Goal: Complete application form: Complete application form

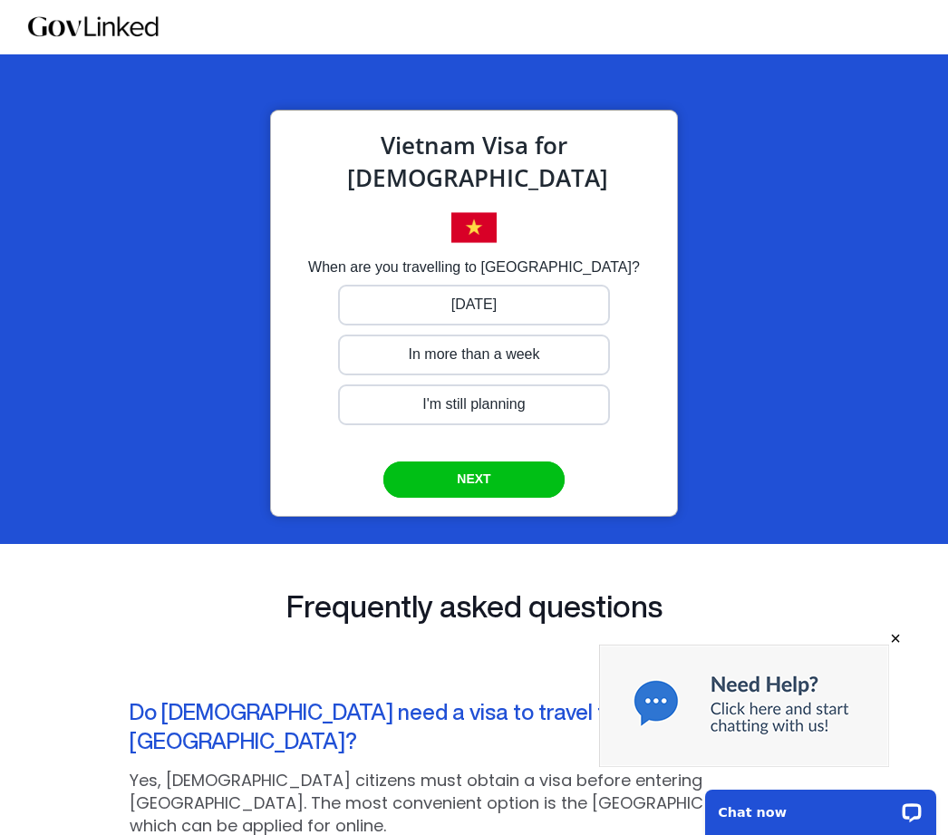
click at [450, 302] on div at bounding box center [474, 305] width 272 height 41
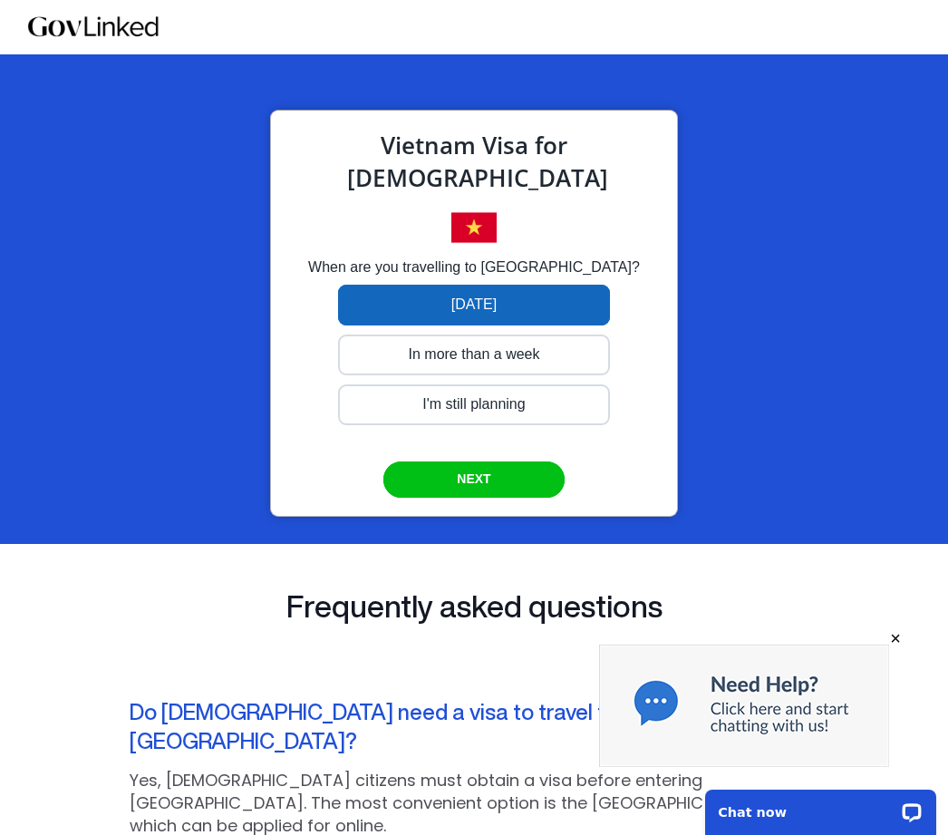
click at [569, 353] on div at bounding box center [474, 354] width 272 height 41
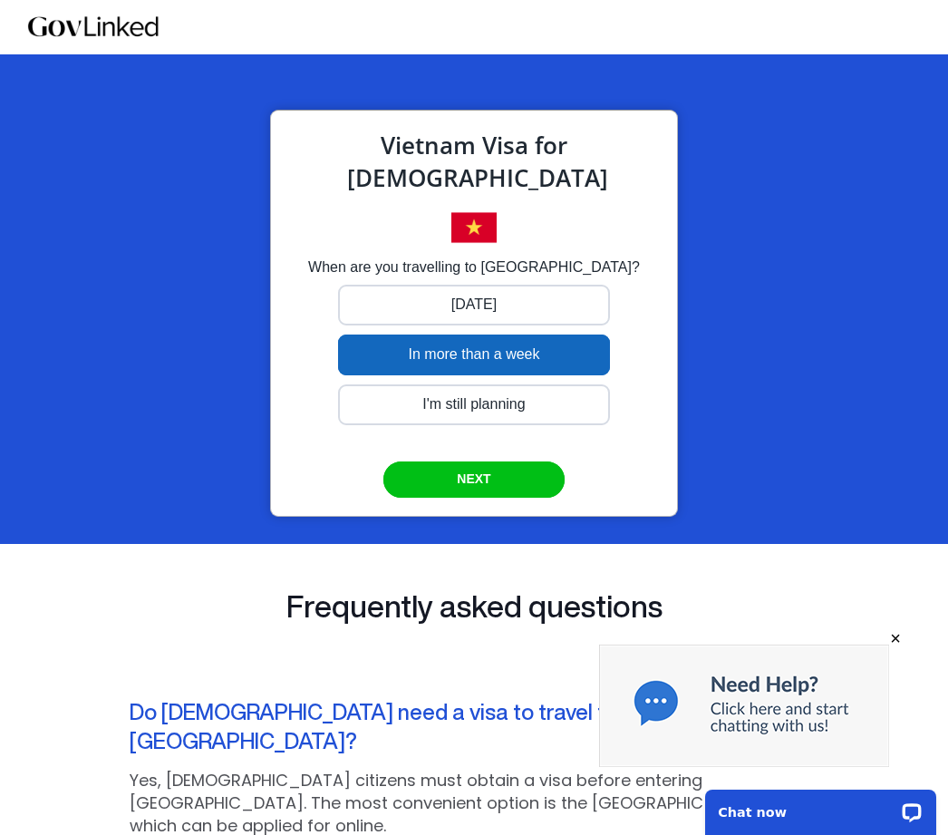
click at [527, 478] on div "submit" at bounding box center [473, 479] width 181 height 36
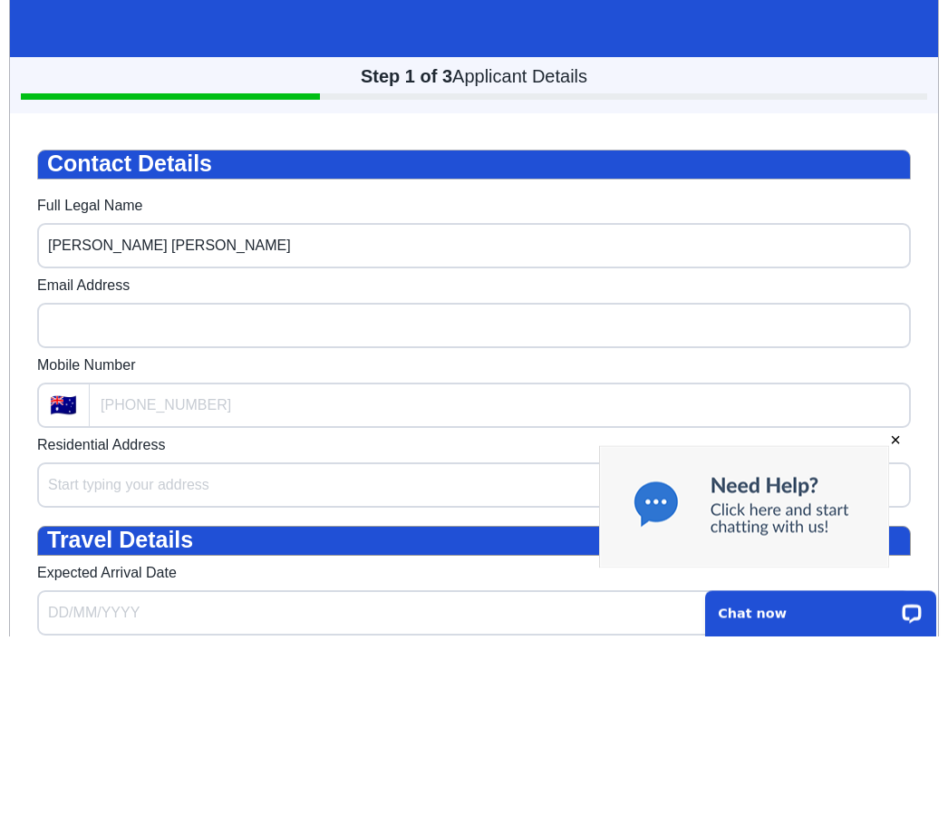
type input "[PERSON_NAME] [PERSON_NAME]"
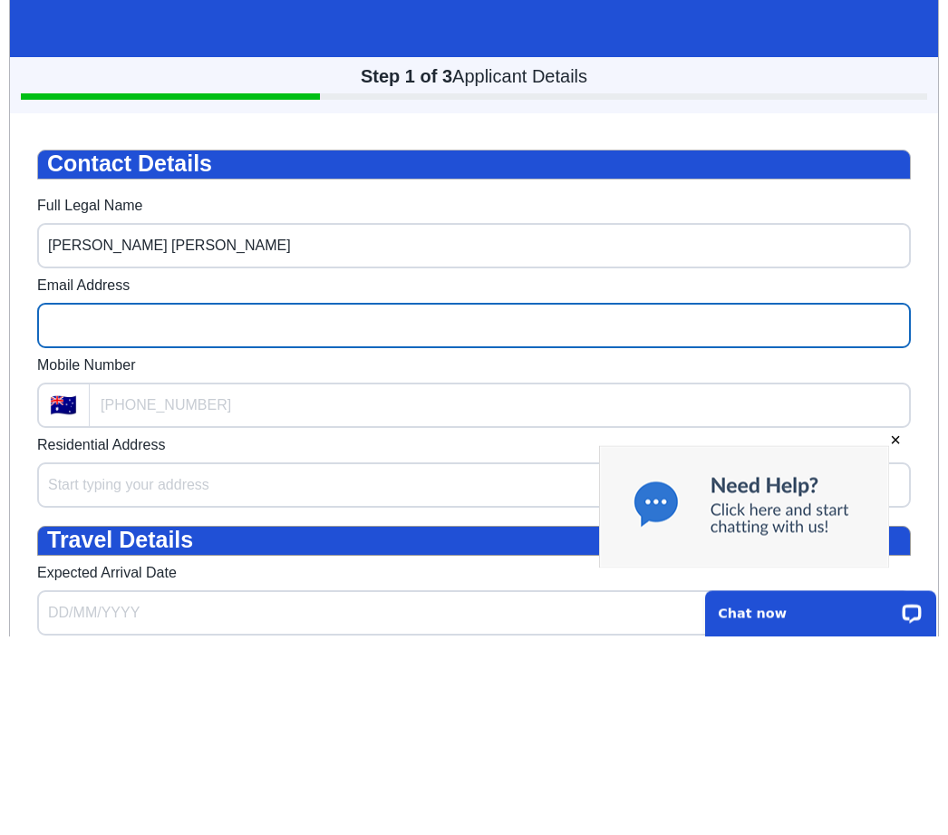
click at [51, 334] on input "Email Address" at bounding box center [474, 326] width 874 height 45
type input "[EMAIL_ADDRESS][DOMAIN_NAME]"
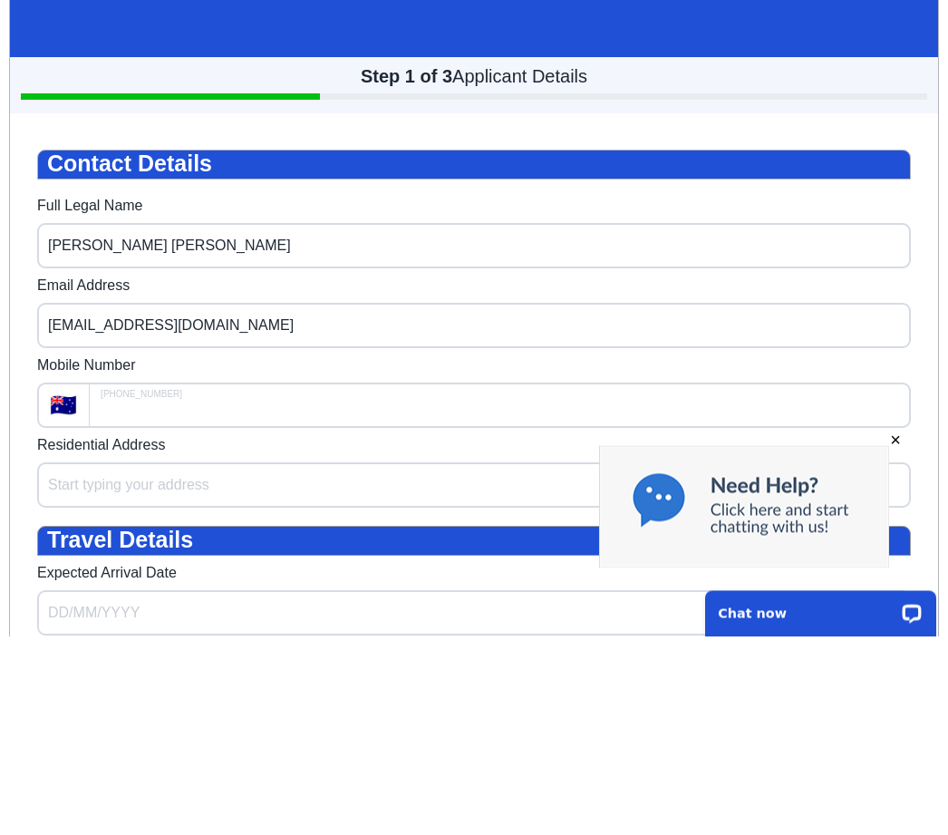
click at [90, 408] on input "Mobile Number" at bounding box center [500, 405] width 821 height 45
type input "+61"
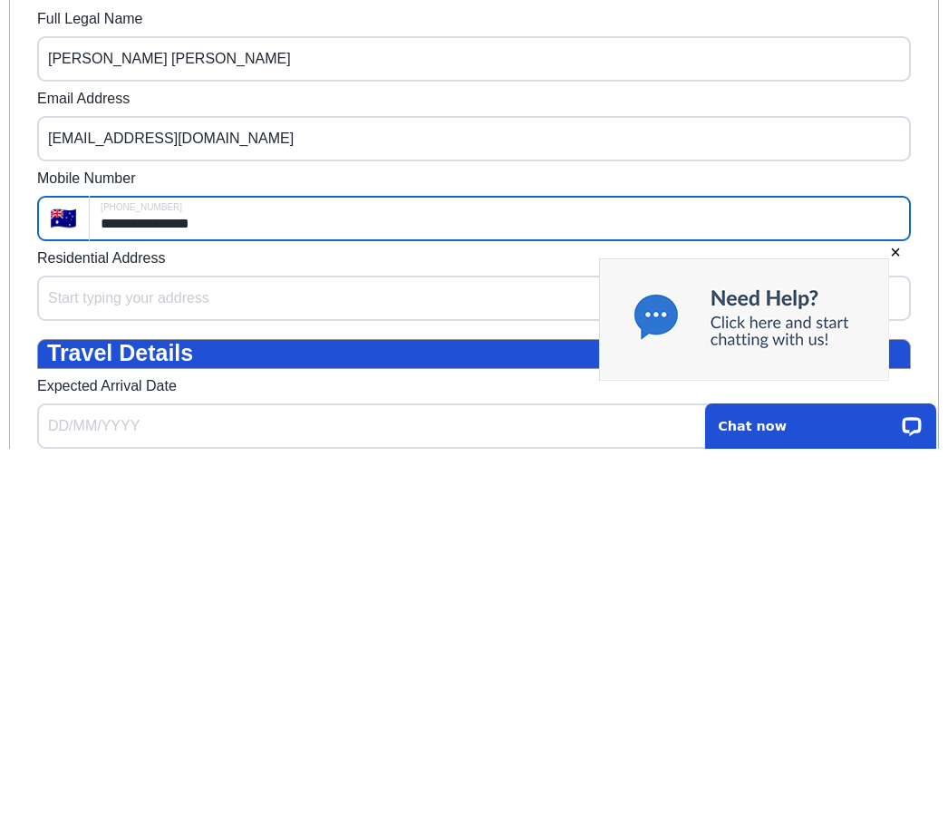
type input "**********"
click at [62, 305] on input "Residential Address" at bounding box center [474, 298] width 874 height 45
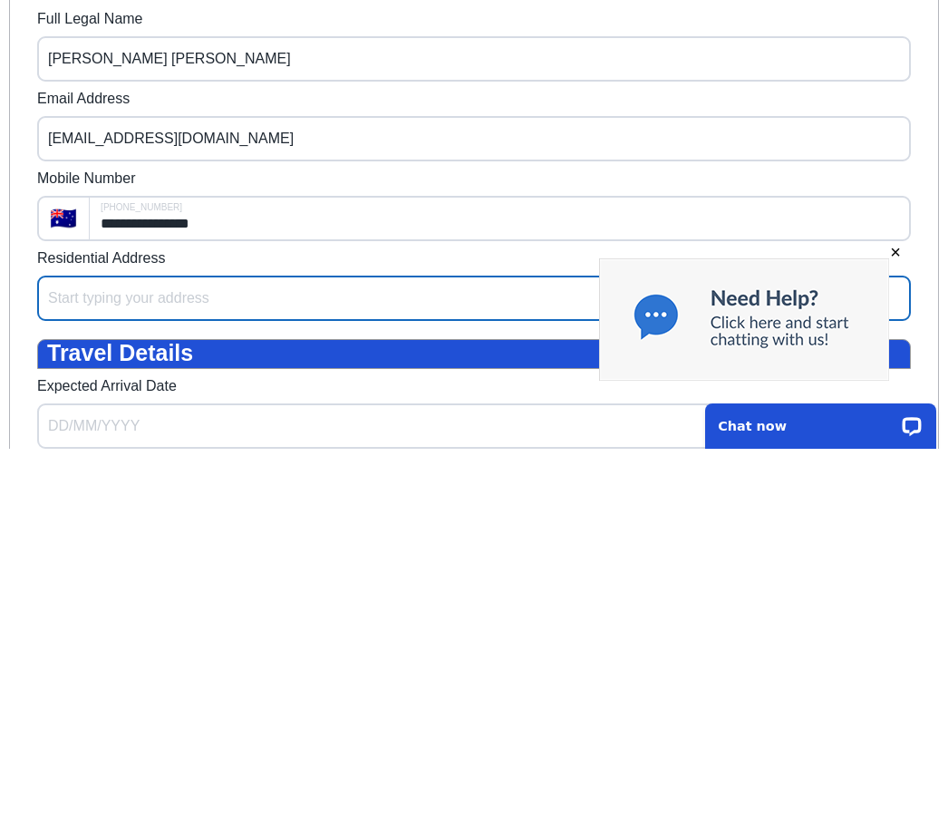
click at [74, 433] on input "Expected Arrival Date" at bounding box center [474, 425] width 874 height 45
select select "*"
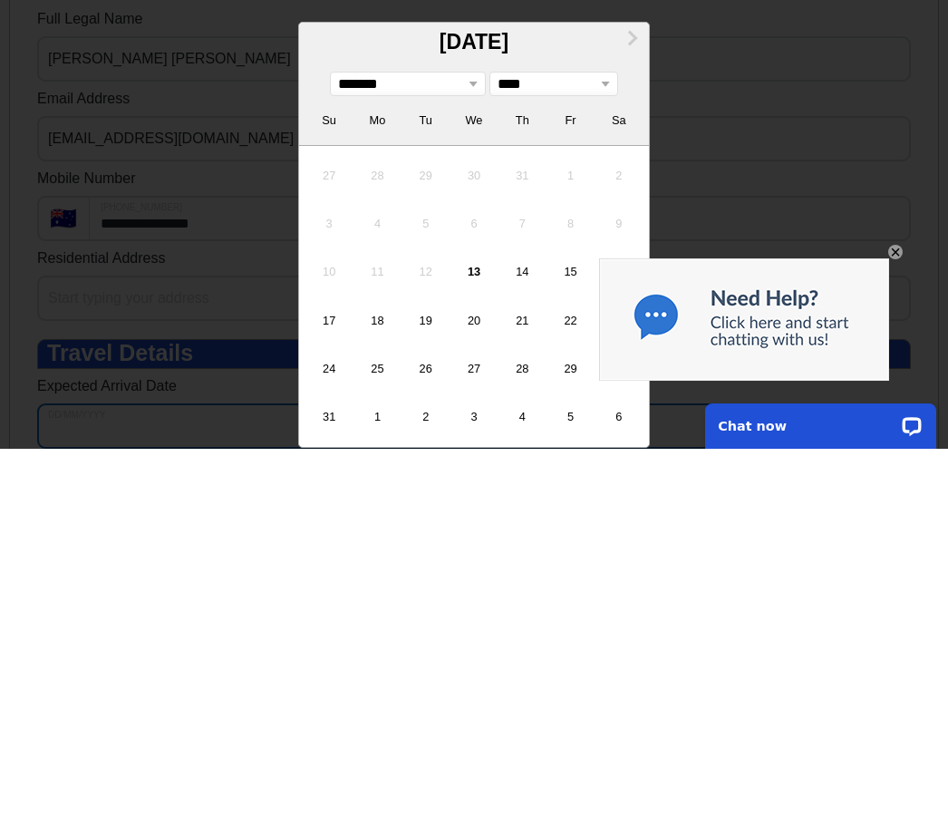
scroll to position [166, 0]
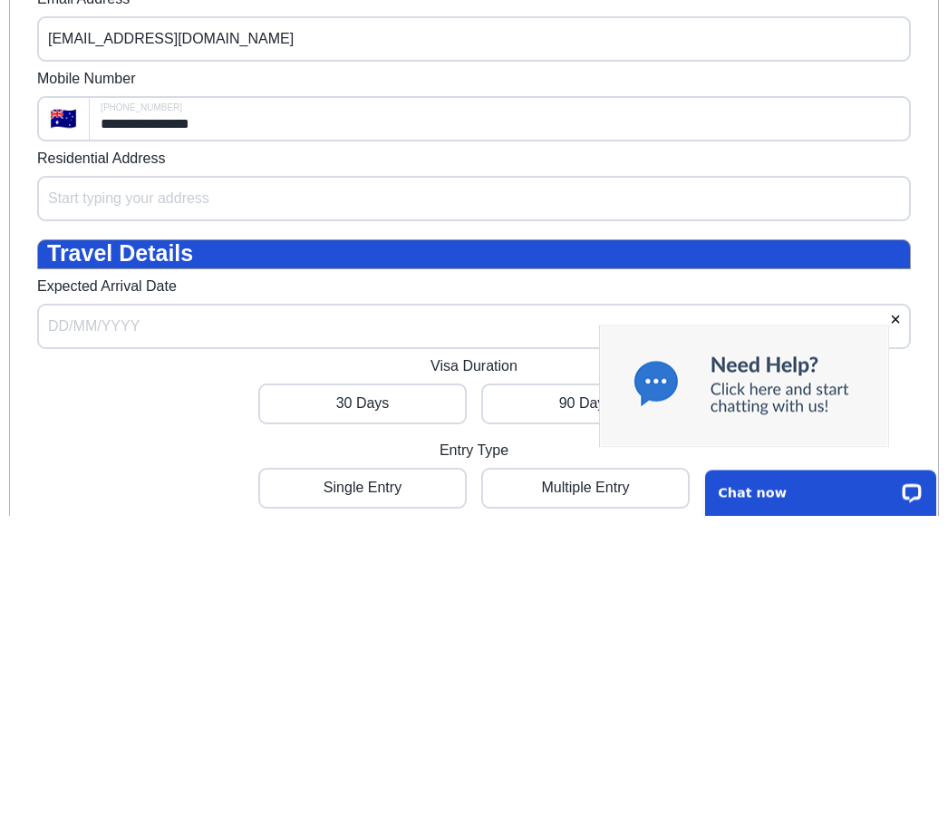
click at [77, 333] on input "Expected Arrival Date" at bounding box center [474, 327] width 874 height 45
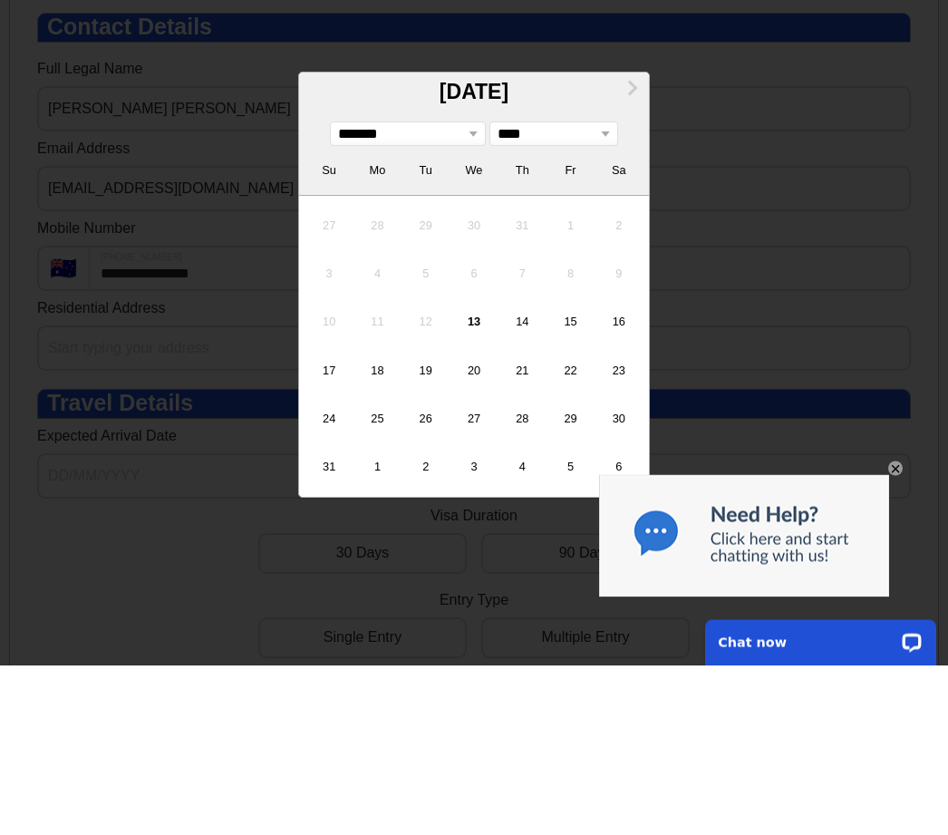
click at [633, 82] on button "Next Month" at bounding box center [632, 89] width 29 height 29
select select "*"
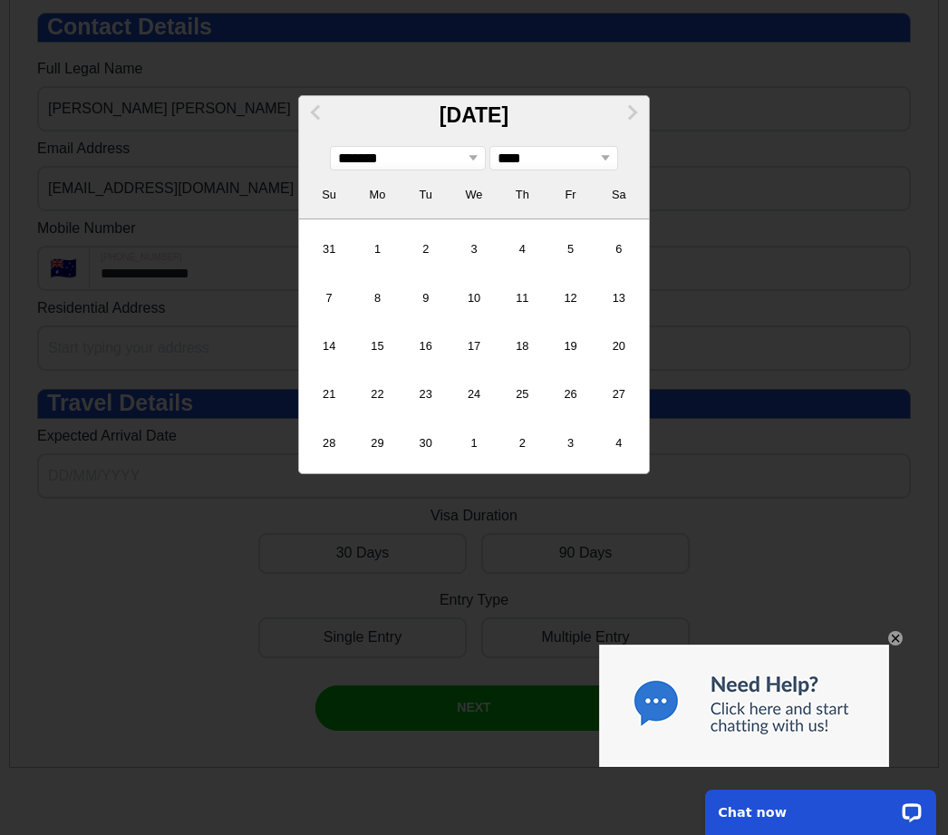
click at [526, 253] on div "4" at bounding box center [522, 249] width 44 height 44
type input "[DATE]"
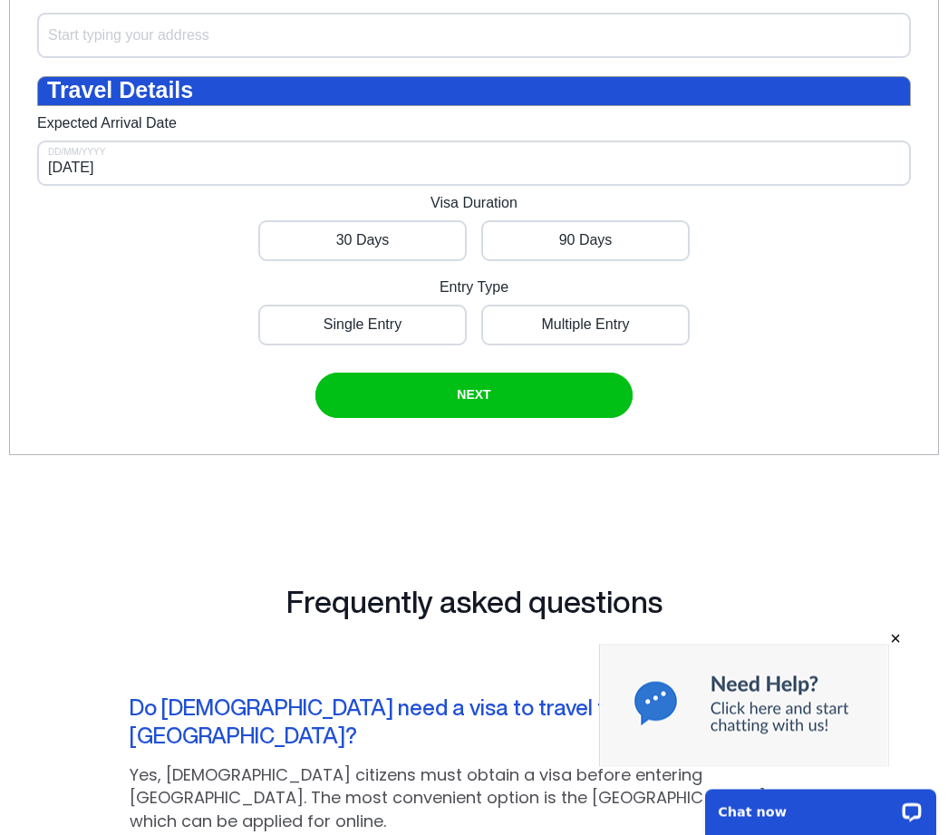
scroll to position [649, 0]
click at [373, 259] on div at bounding box center [362, 240] width 208 height 41
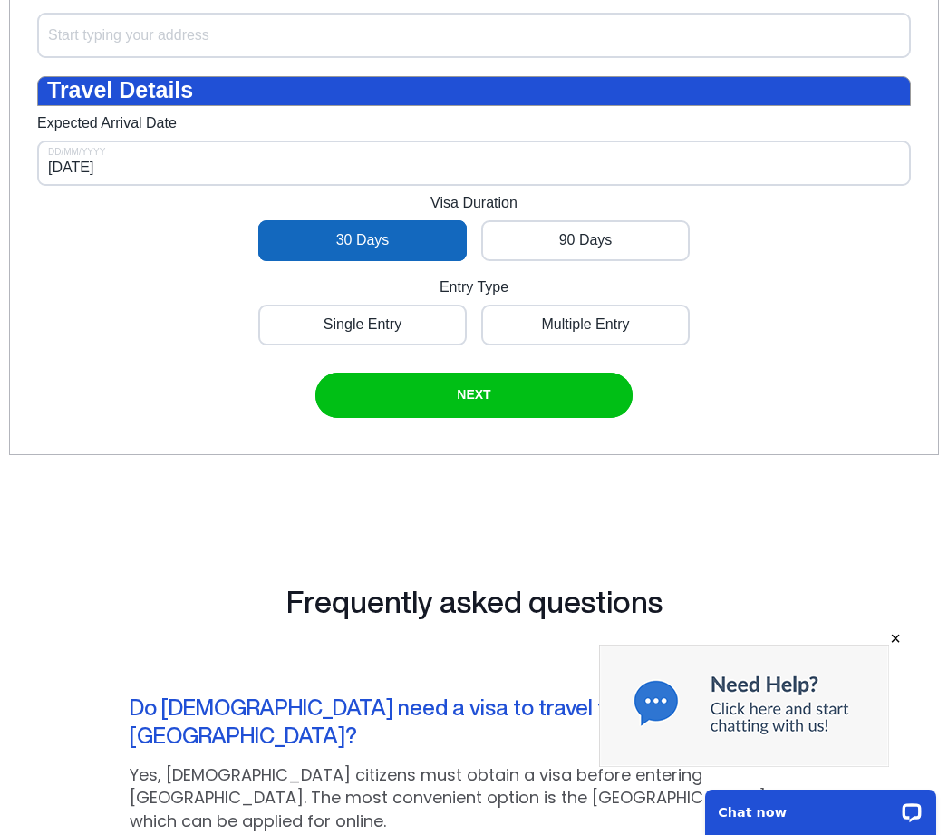
click at [365, 344] on div at bounding box center [362, 325] width 208 height 41
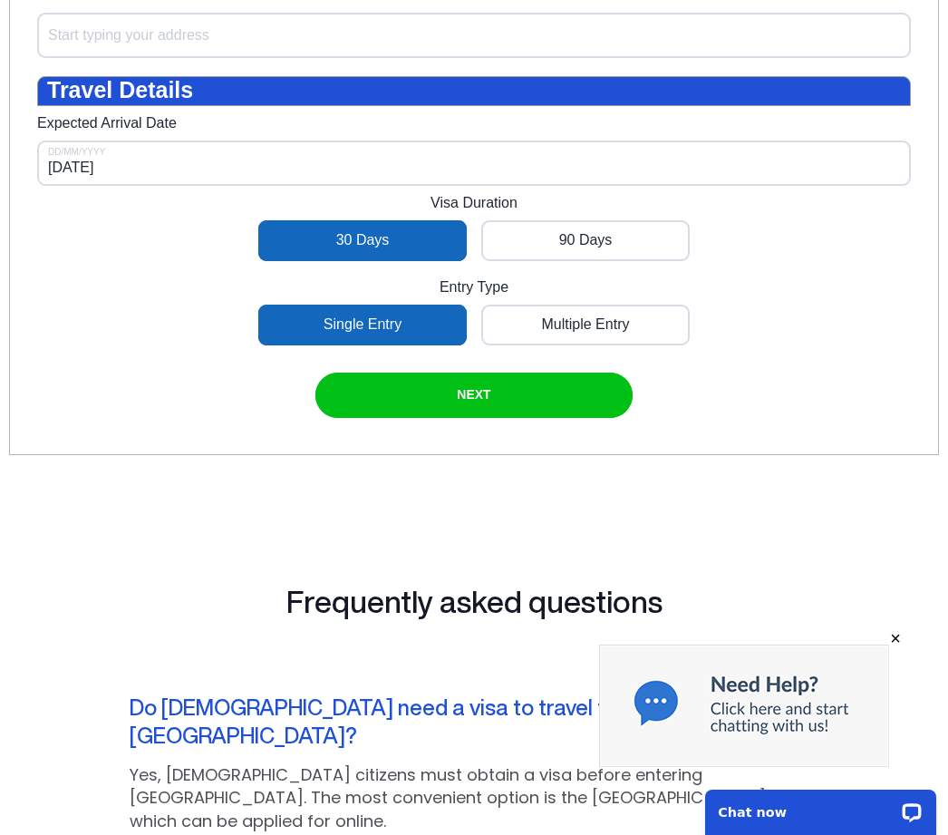
click at [473, 401] on span "NEXT" at bounding box center [474, 394] width 34 height 15
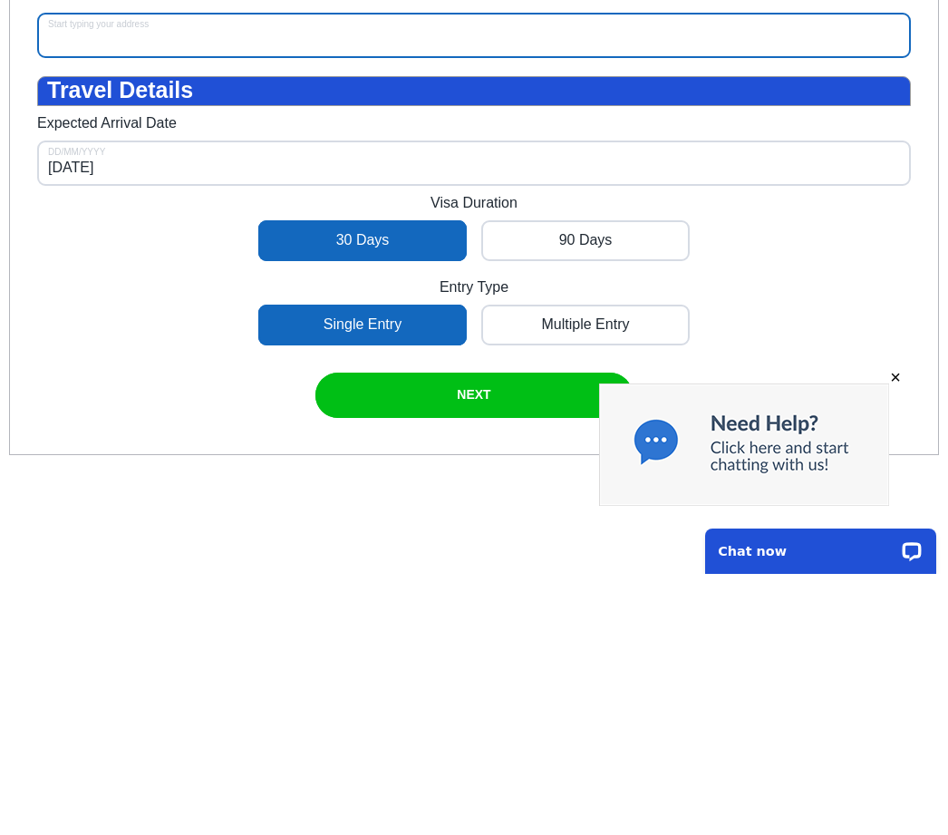
scroll to position [387, 0]
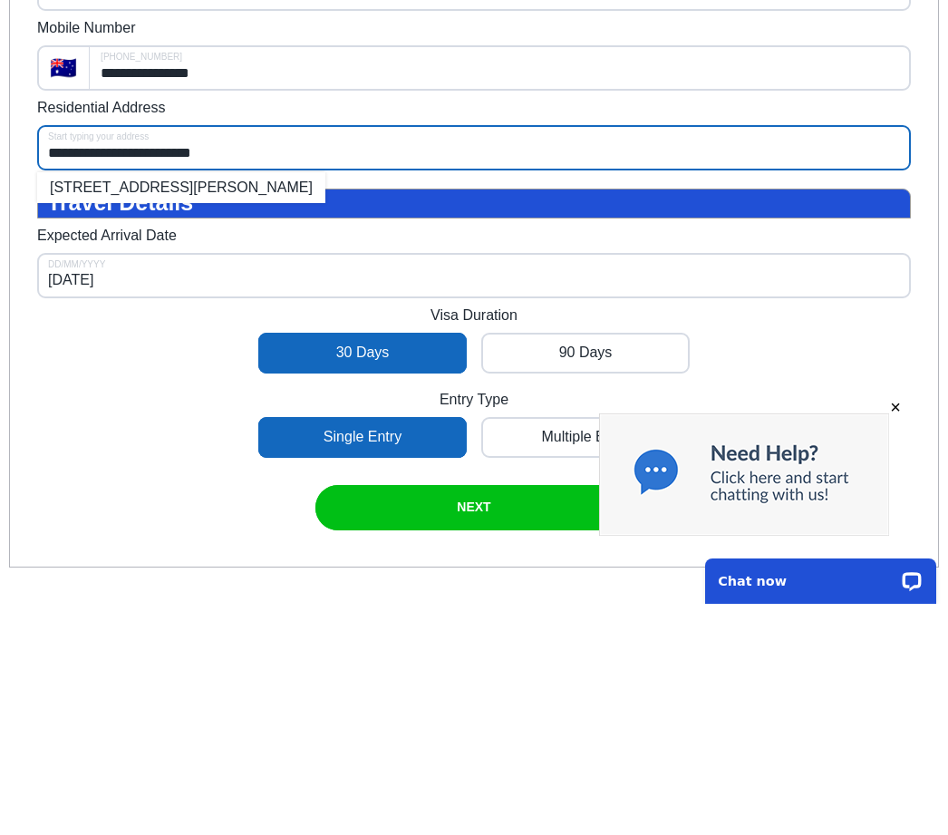
click at [298, 198] on li "[STREET_ADDRESS][PERSON_NAME]" at bounding box center [181, 187] width 288 height 31
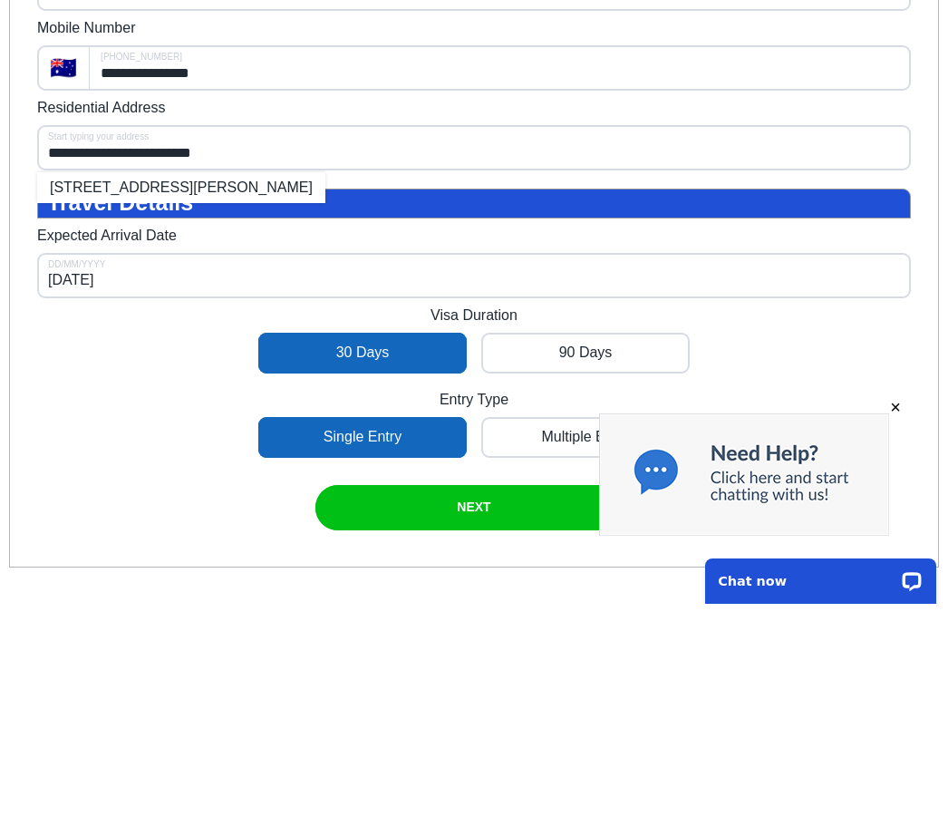
scroll to position [619, 0]
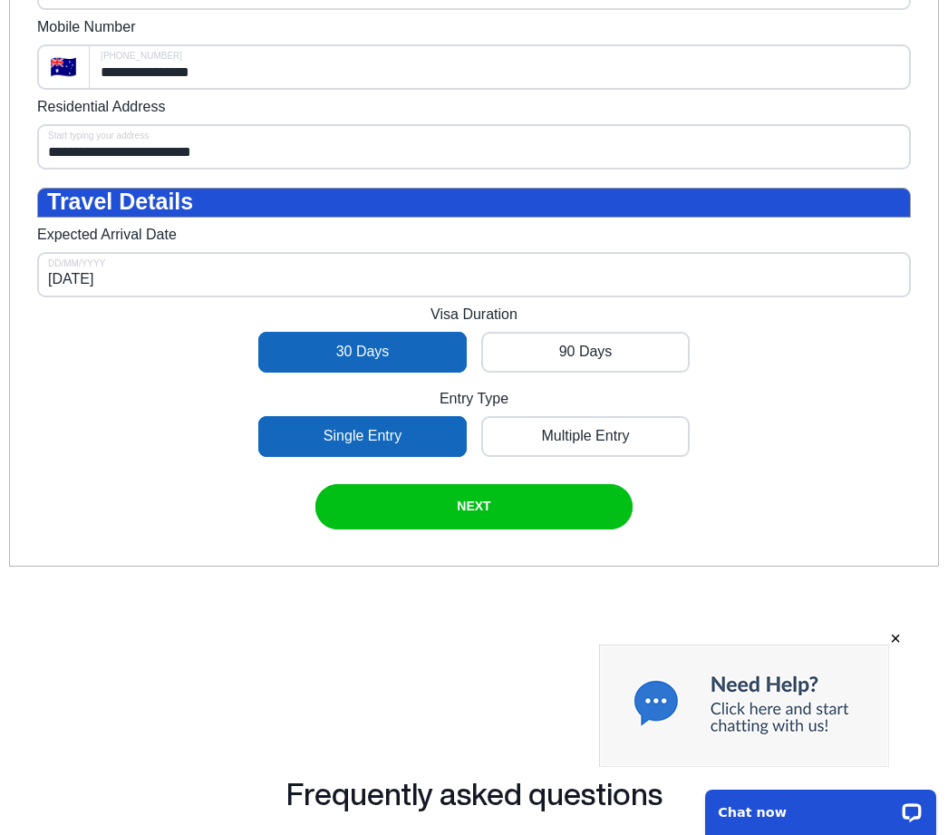
type input "**********"
click at [479, 513] on span "NEXT" at bounding box center [474, 505] width 34 height 15
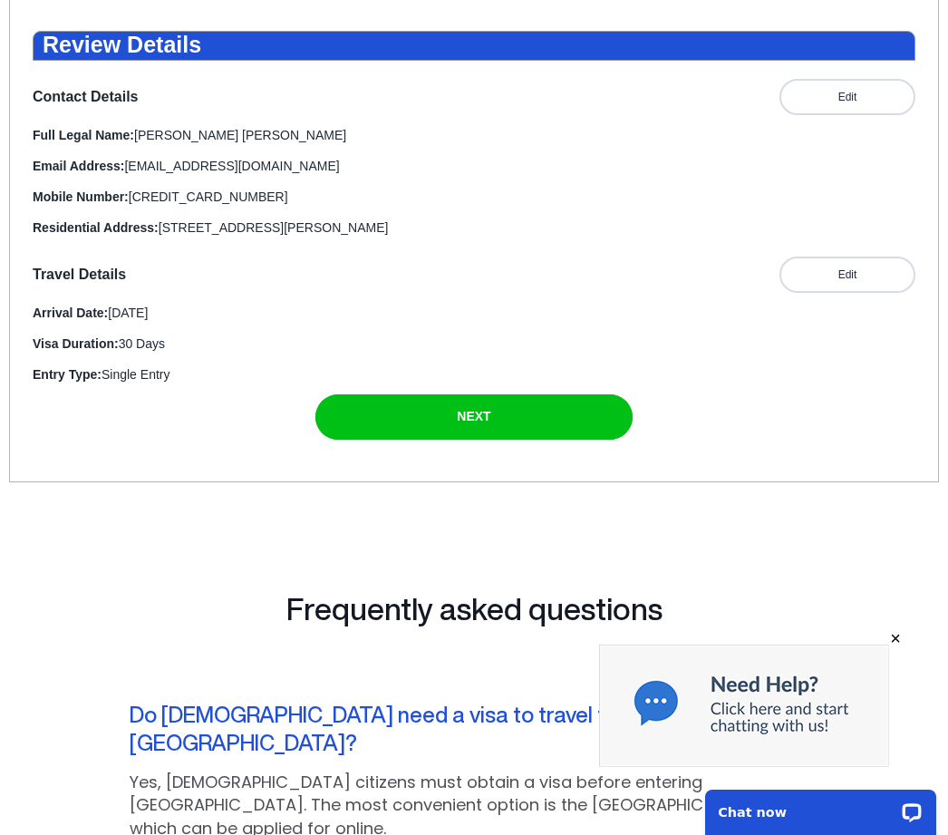
scroll to position [298, 0]
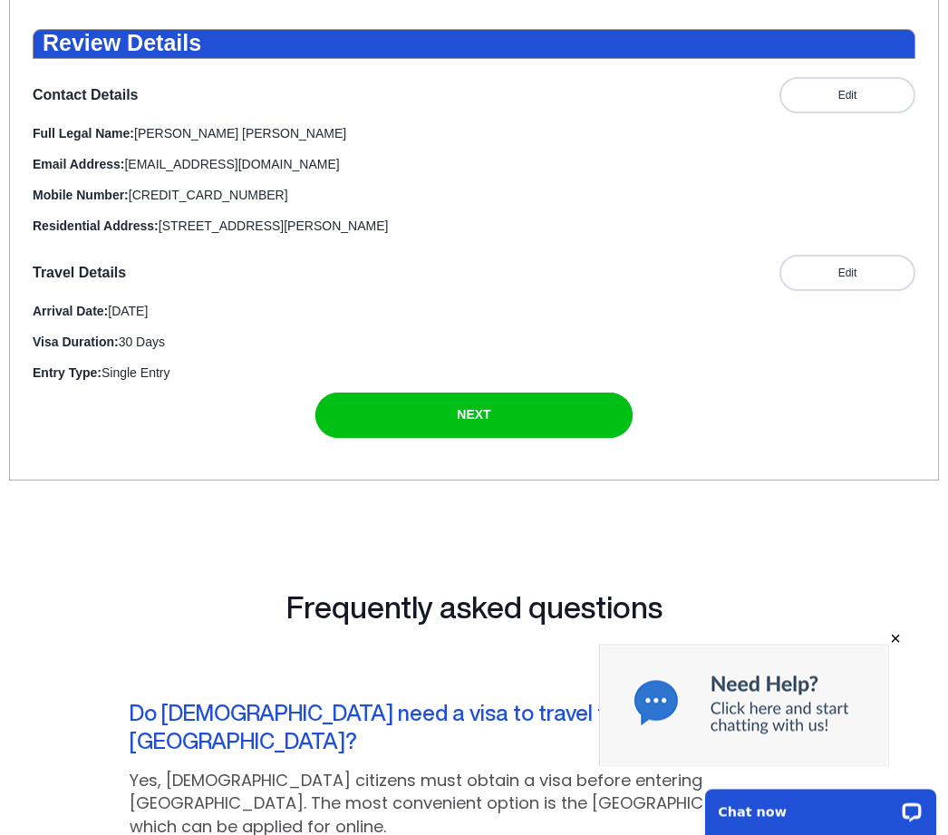
click at [481, 422] on span "NEXT" at bounding box center [474, 415] width 34 height 15
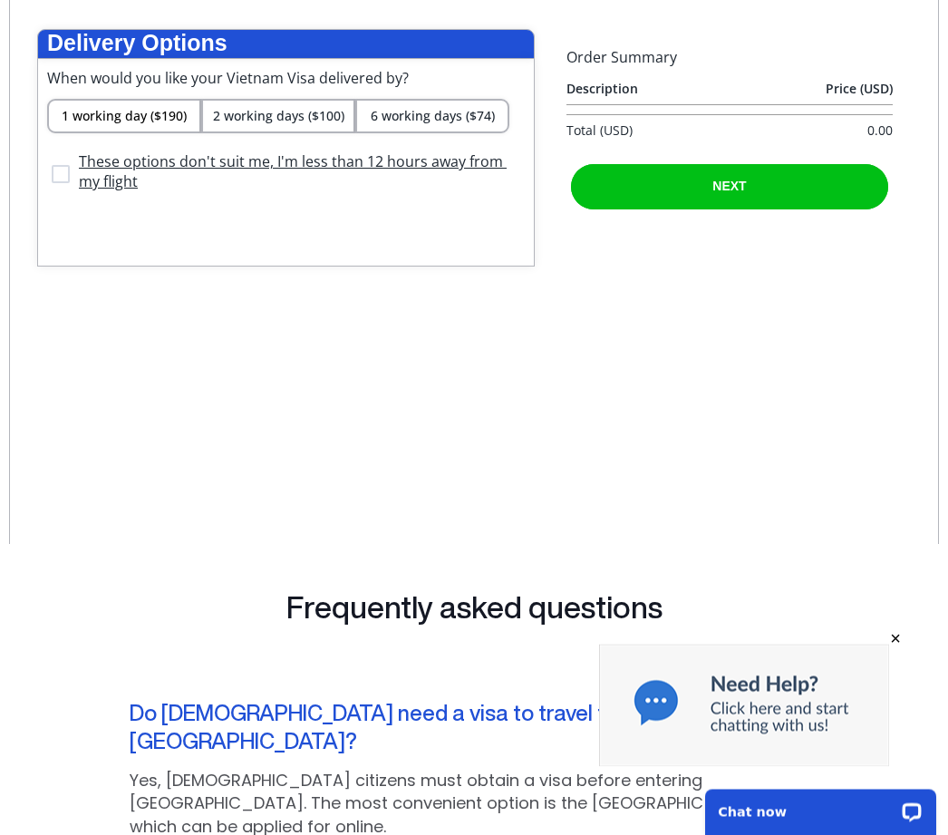
scroll to position [299, 0]
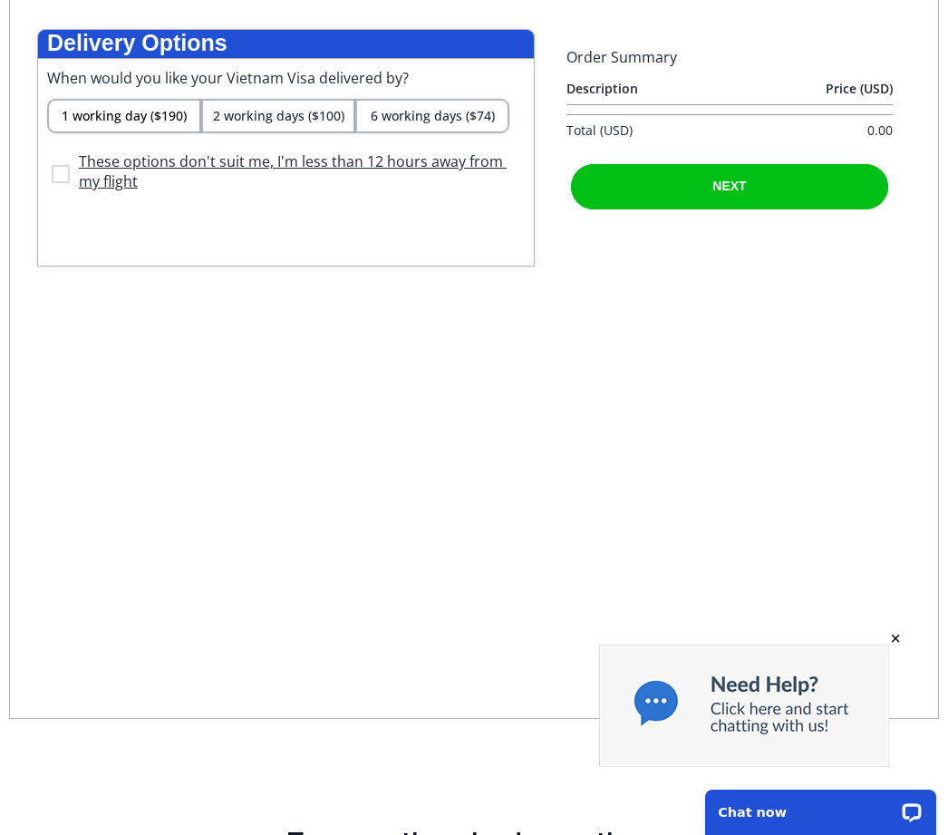
click at [457, 124] on span "6 working days ($74)" at bounding box center [433, 115] width 124 height 17
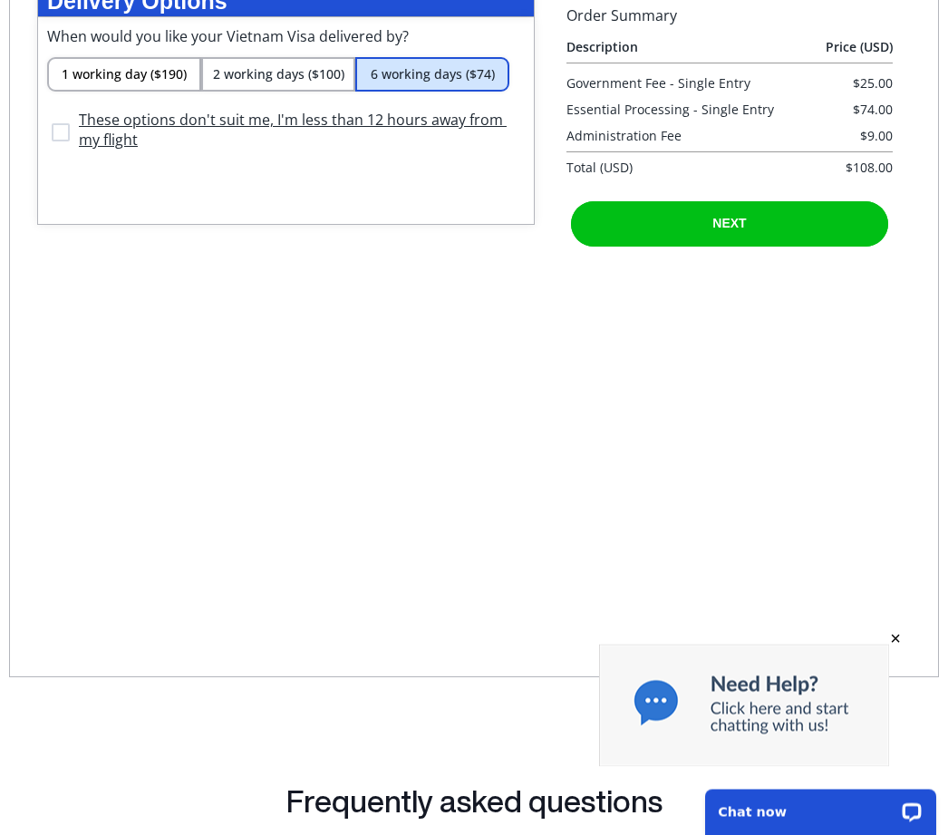
scroll to position [324, 0]
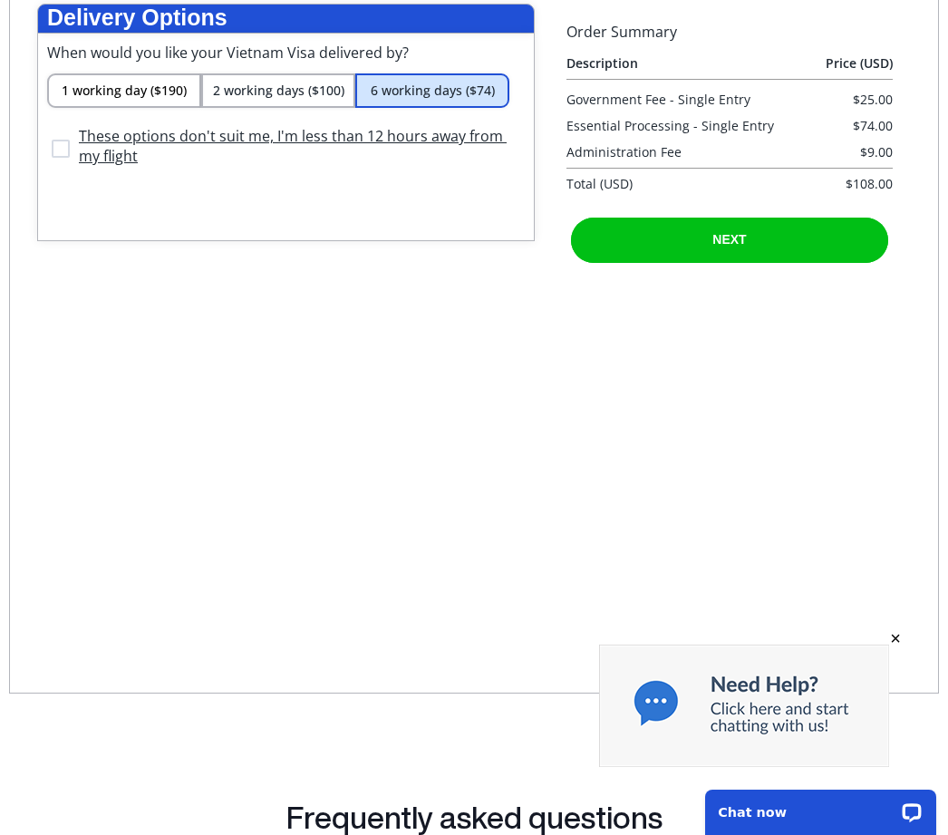
click at [745, 247] on span "NEXT" at bounding box center [729, 239] width 34 height 15
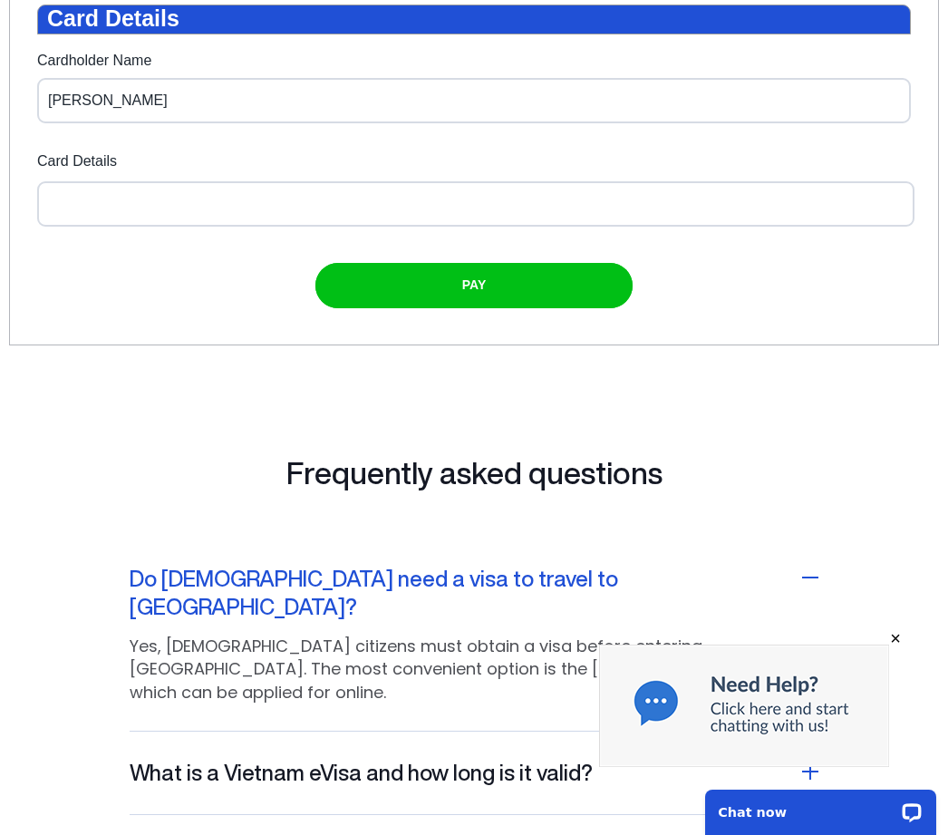
type input "[PERSON_NAME]"
click at [63, 211] on div at bounding box center [481, 203] width 874 height 15
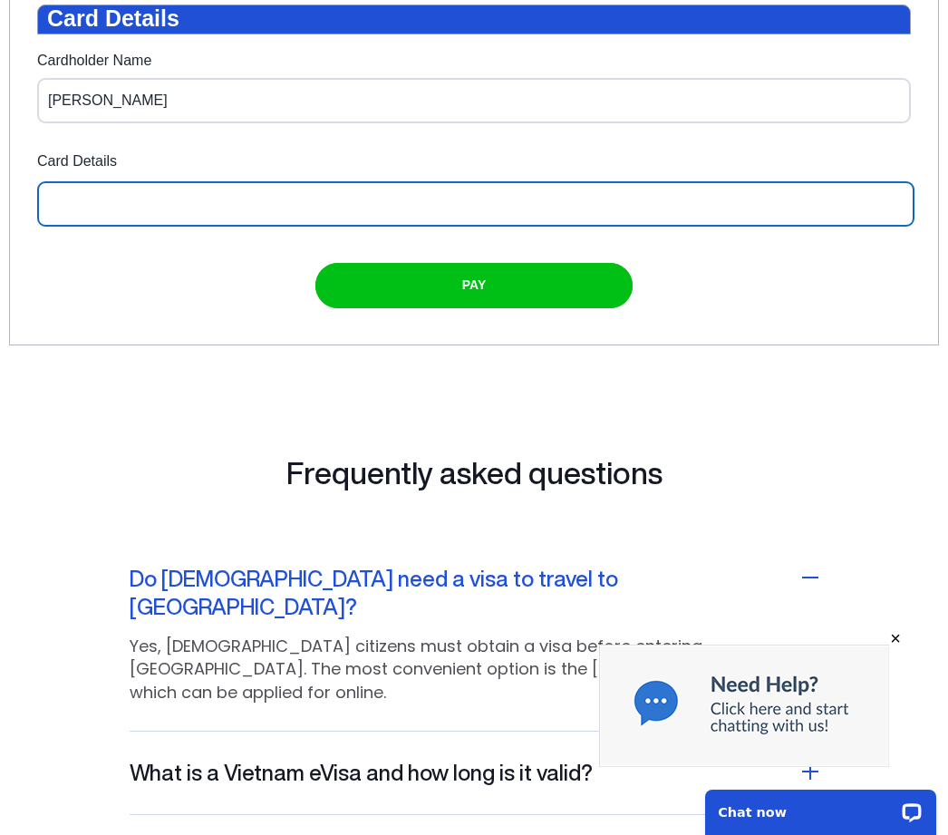
click at [441, 308] on div "submit" at bounding box center [473, 285] width 317 height 45
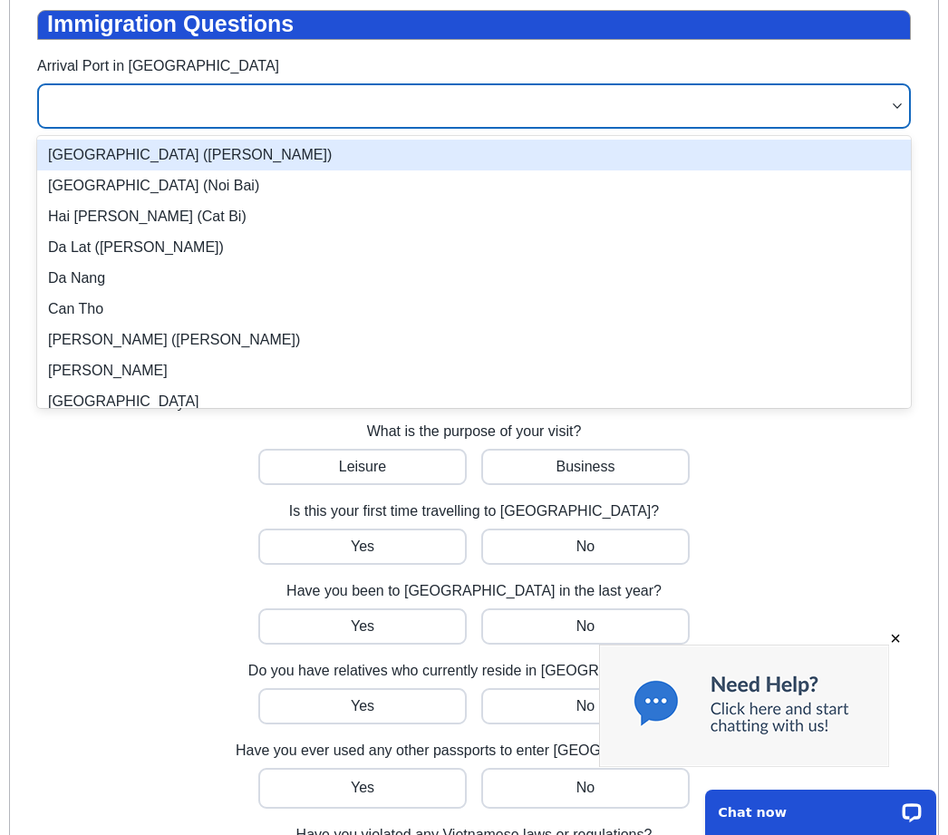
click at [249, 154] on div "[GEOGRAPHIC_DATA] ([PERSON_NAME])" at bounding box center [474, 155] width 874 height 31
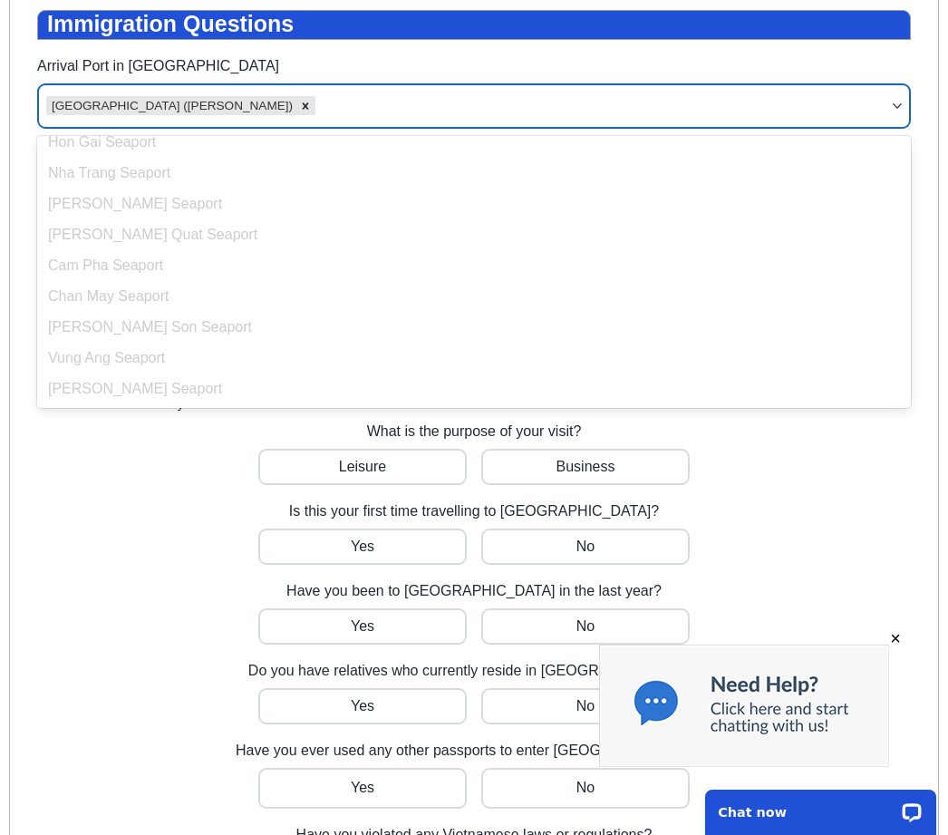
scroll to position [388, 0]
click at [297, 322] on div "[PERSON_NAME] Son Seaport" at bounding box center [474, 327] width 874 height 31
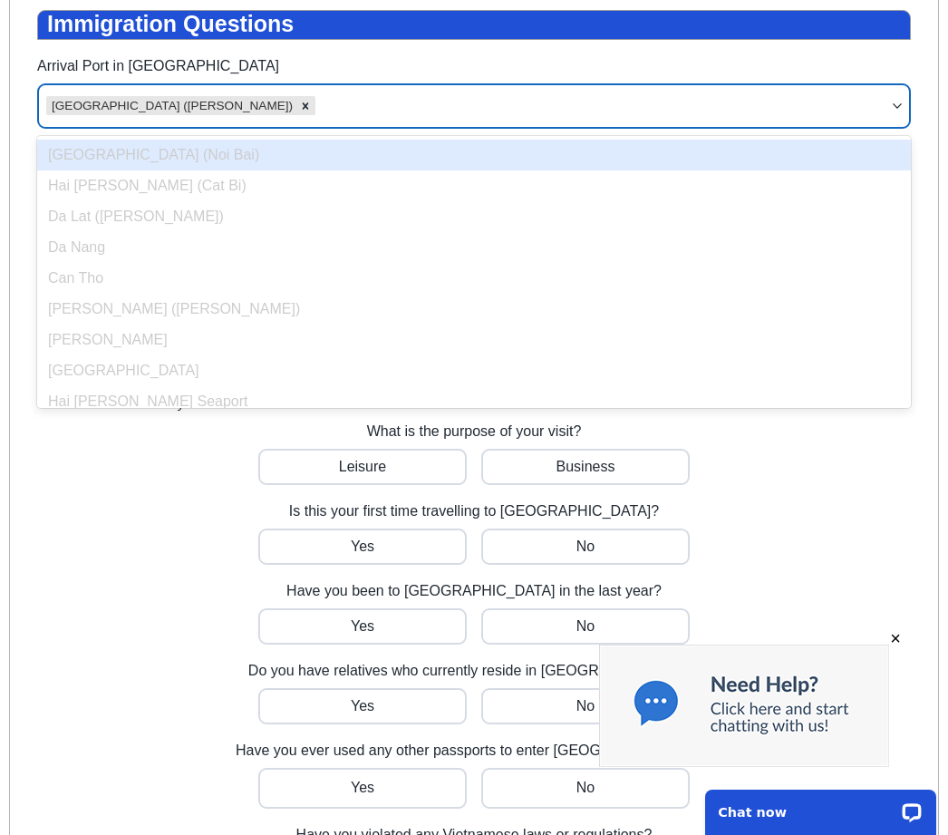
scroll to position [0, 0]
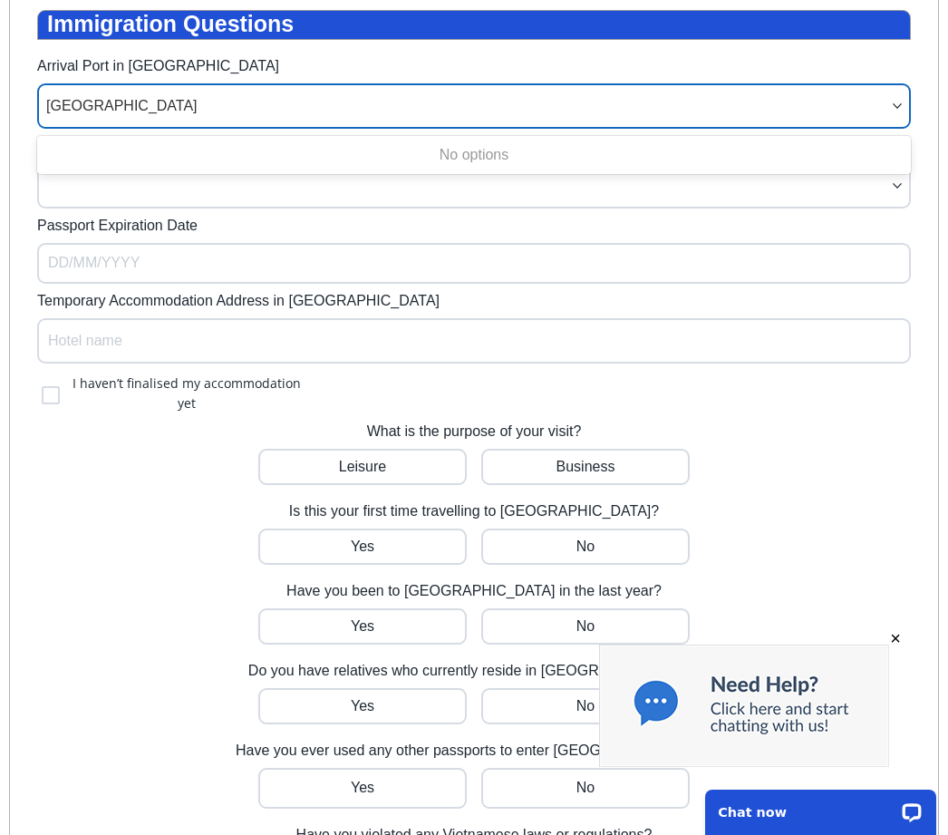
type input "[GEOGRAPHIC_DATA]"
click at [66, 263] on input "Passport Expiration Date" at bounding box center [474, 263] width 874 height 41
select select "*"
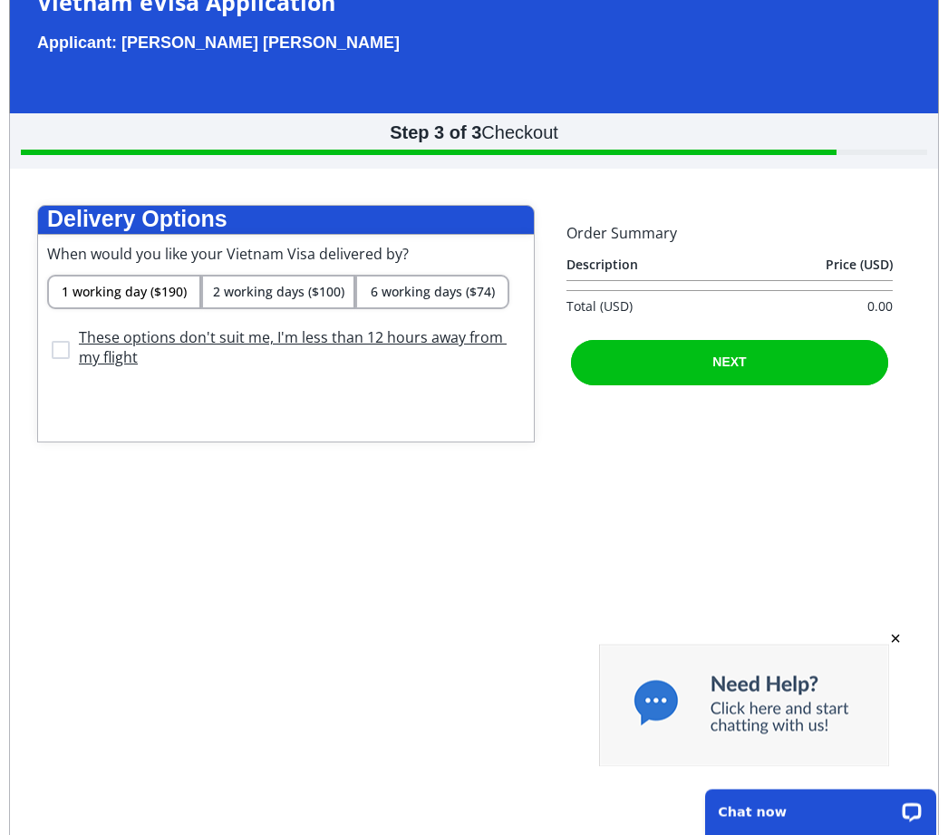
scroll to position [112, 0]
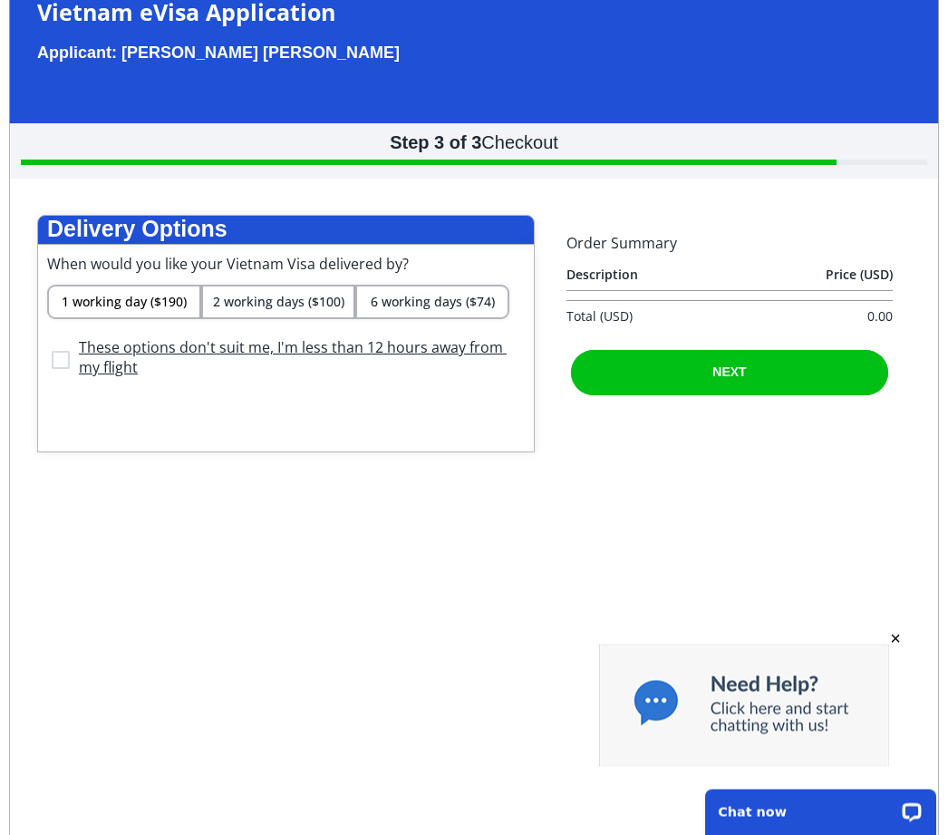
click at [745, 380] on span "NEXT" at bounding box center [729, 372] width 34 height 15
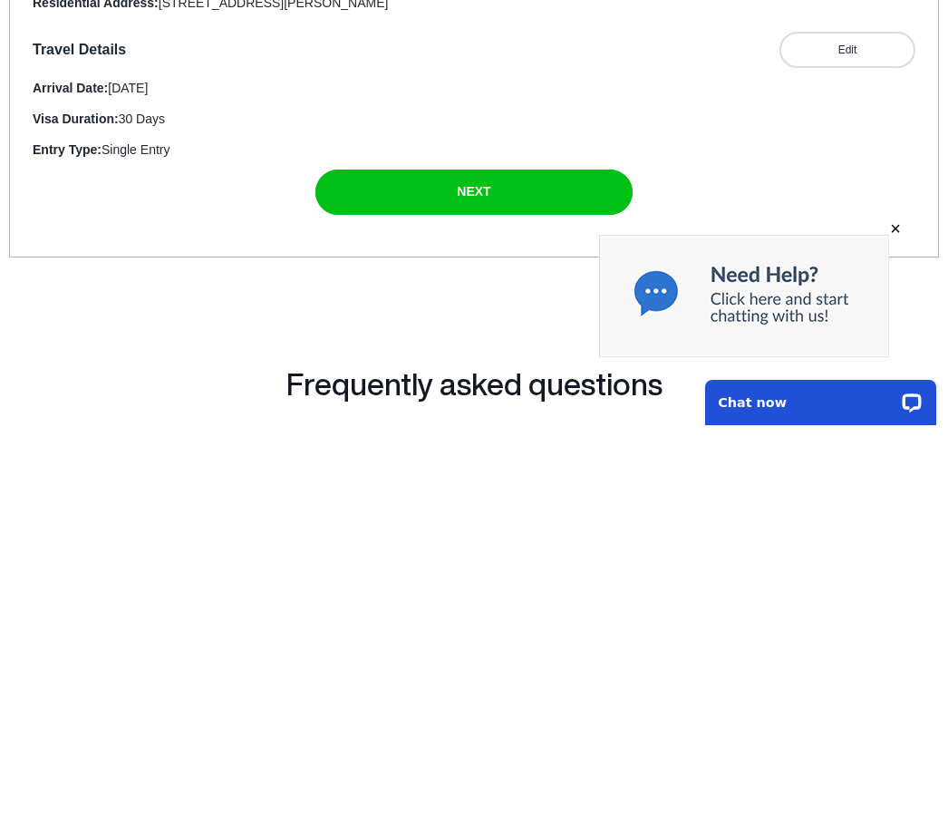
click at [468, 198] on span "NEXT" at bounding box center [474, 191] width 34 height 15
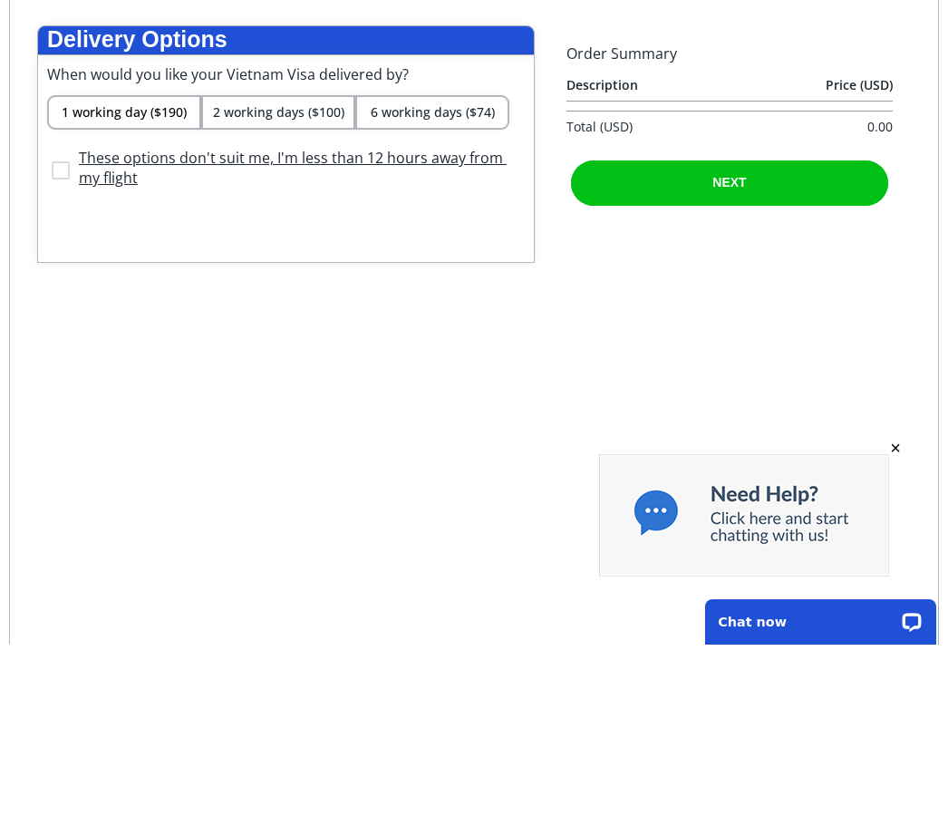
click at [463, 121] on span "6 working days ($74)" at bounding box center [433, 111] width 124 height 17
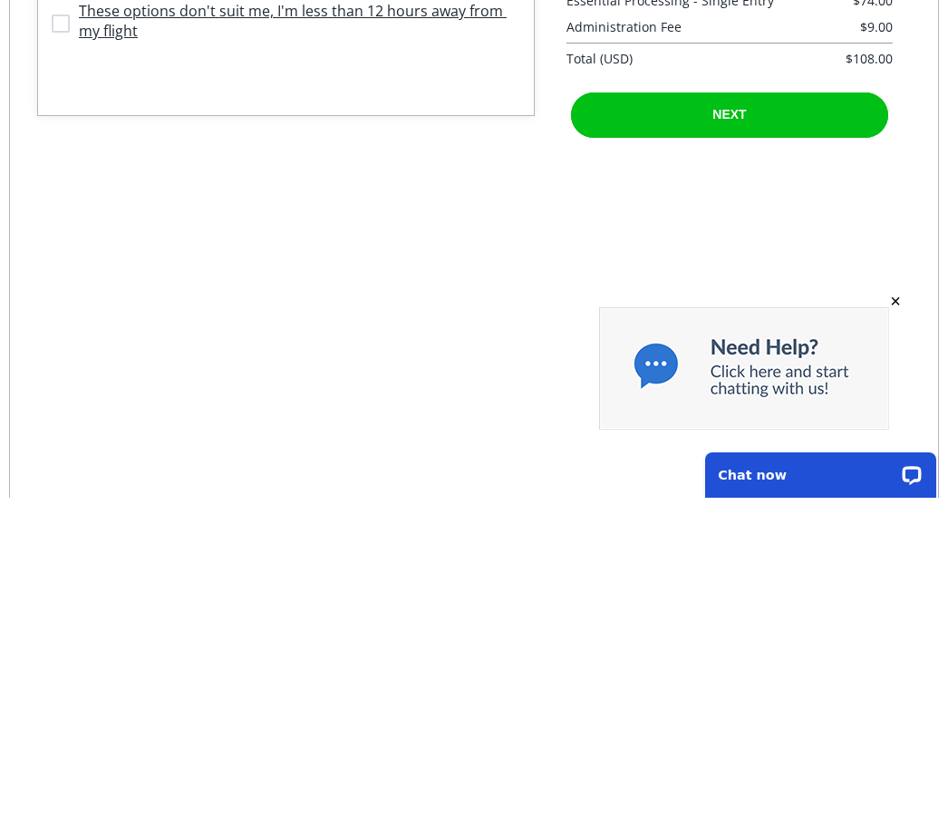
click at [745, 121] on span "NEXT" at bounding box center [729, 114] width 34 height 15
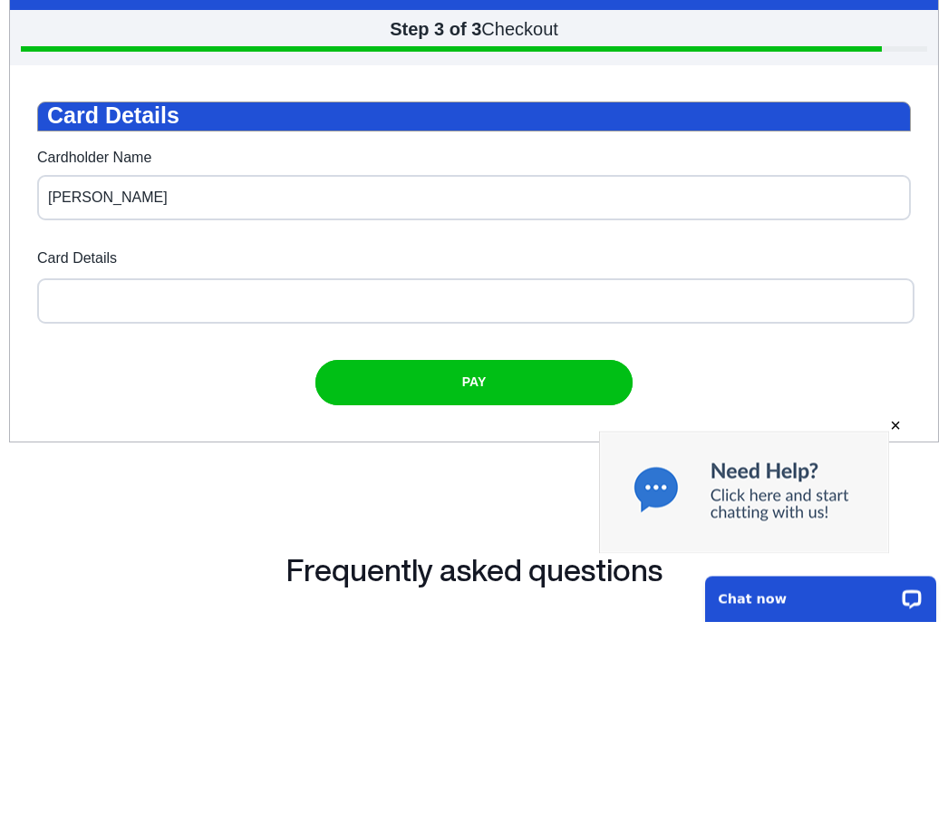
scroll to position [0, 0]
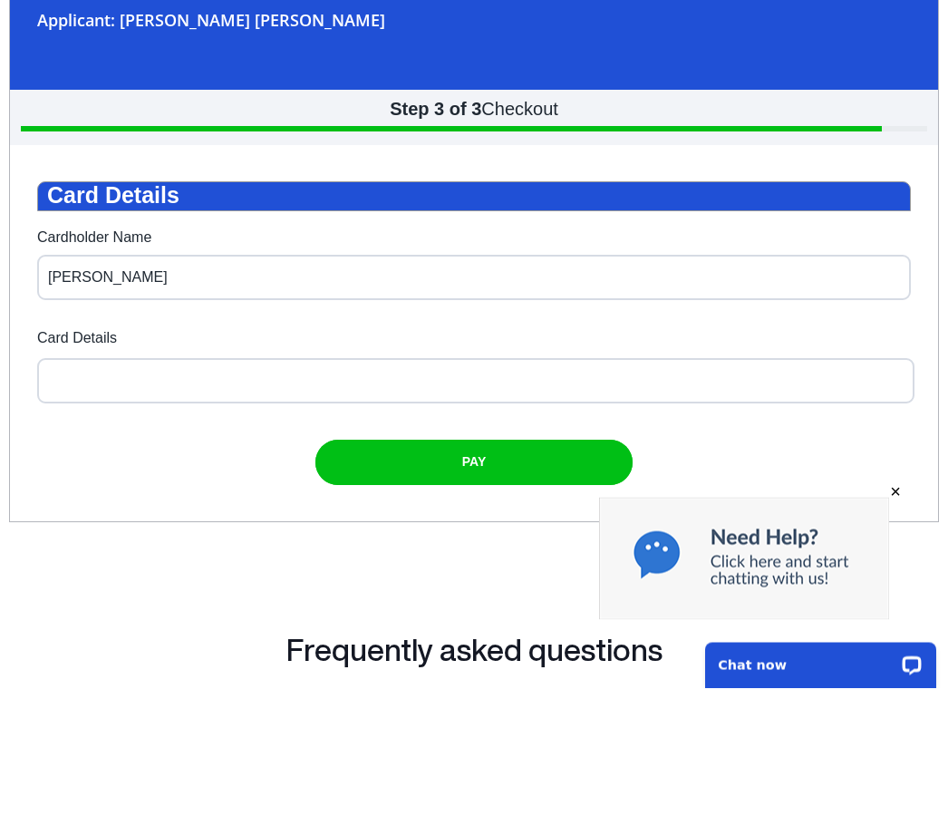
click at [68, 399] on div at bounding box center [475, 381] width 877 height 45
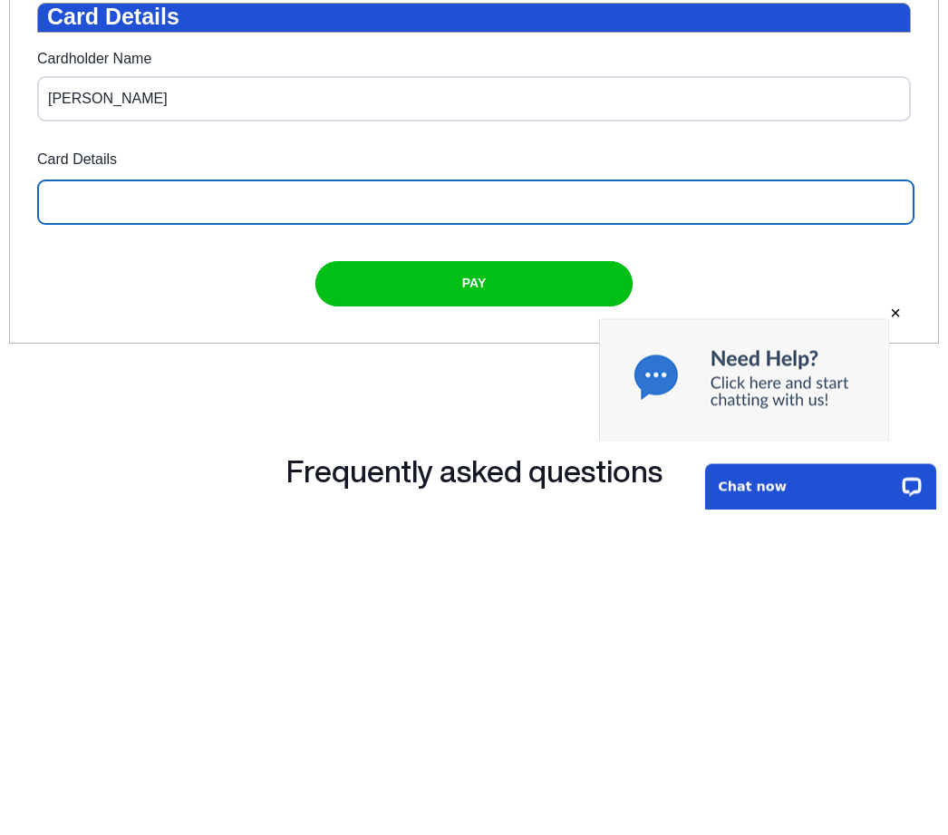
click at [498, 307] on div "submit" at bounding box center [473, 284] width 317 height 45
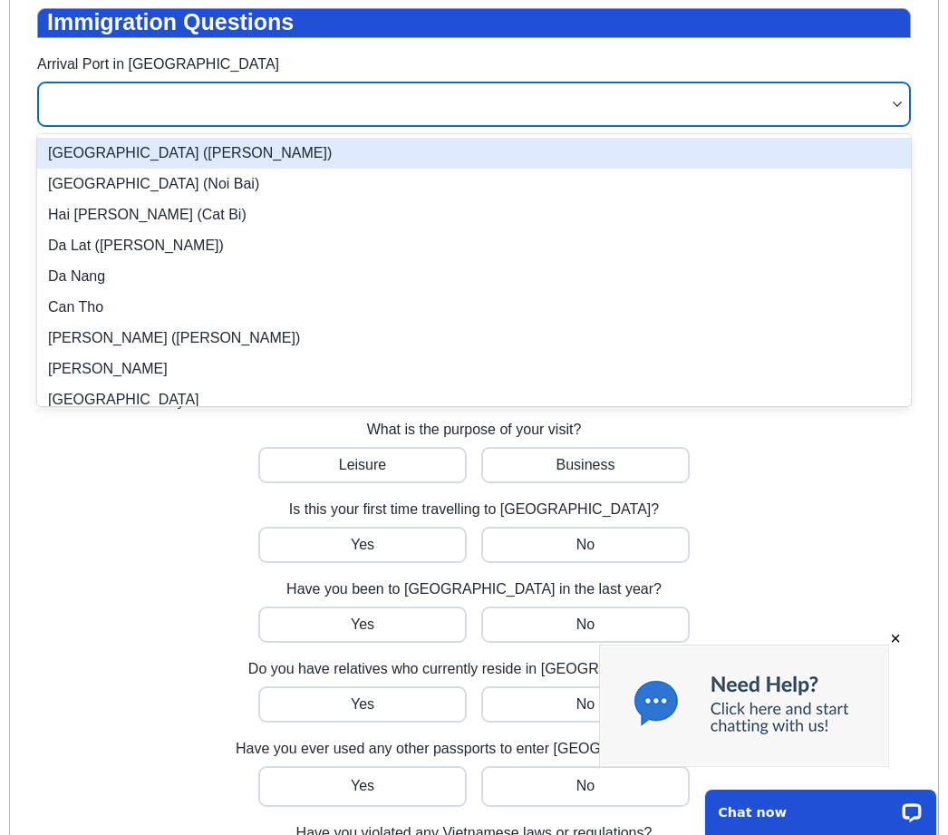
scroll to position [325, 0]
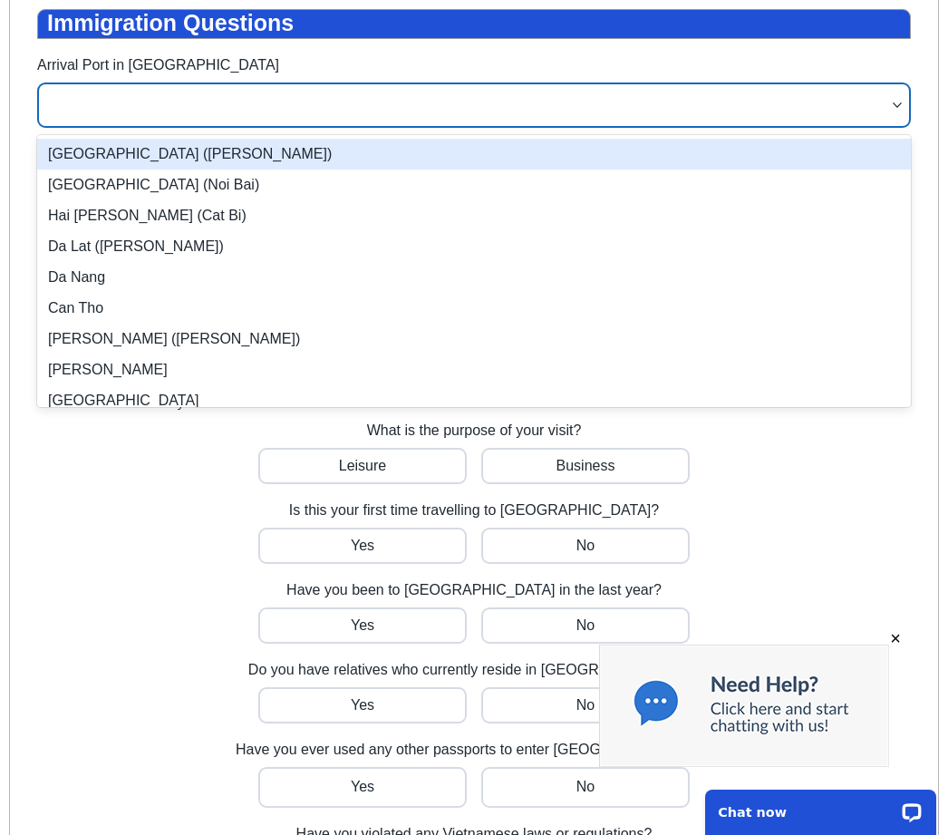
click at [244, 153] on div "[GEOGRAPHIC_DATA] ([PERSON_NAME])" at bounding box center [474, 154] width 874 height 31
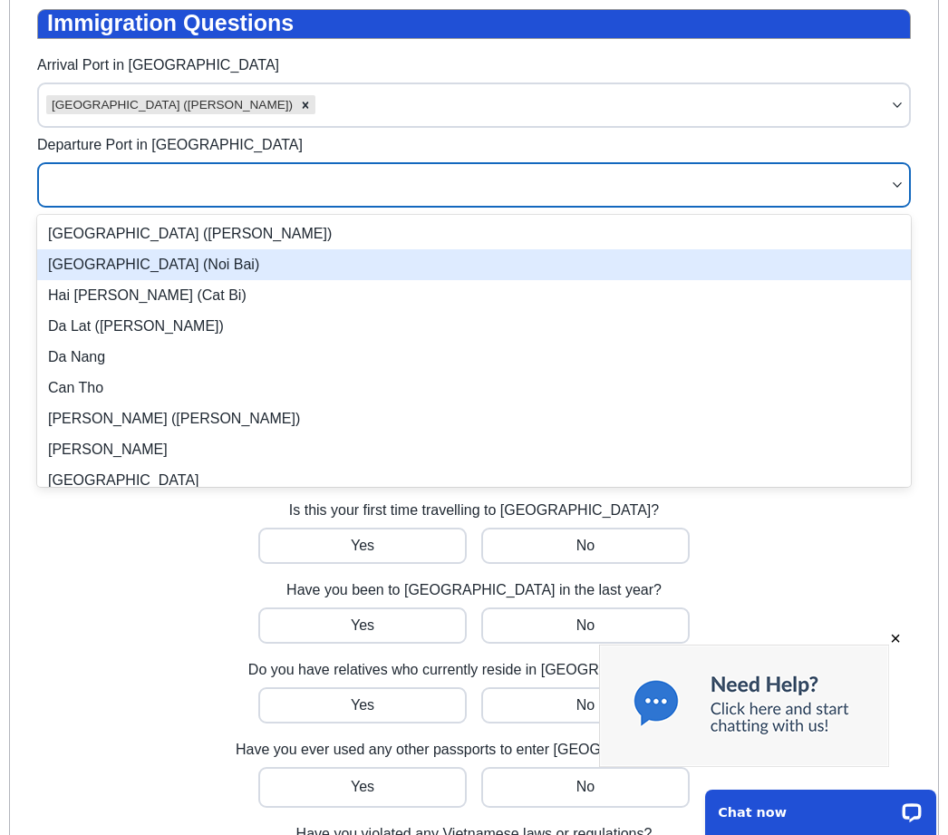
click at [130, 264] on div "[GEOGRAPHIC_DATA] (Noi Bai)" at bounding box center [474, 264] width 874 height 31
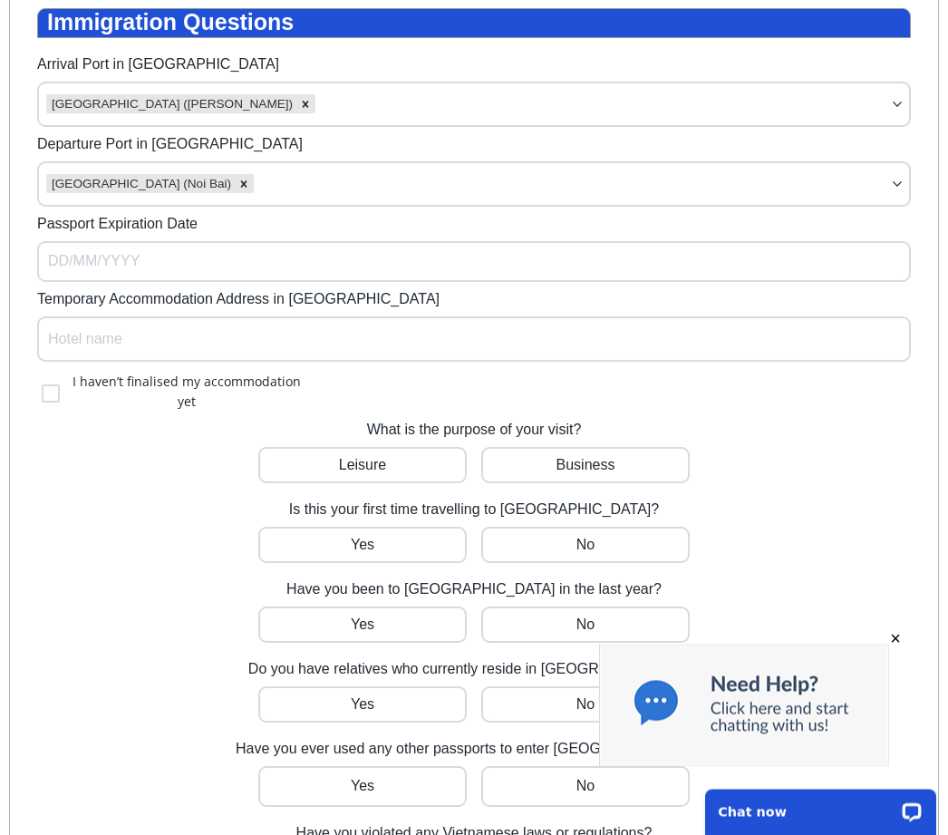
click at [60, 261] on input "Passport Expiration Date" at bounding box center [474, 262] width 874 height 41
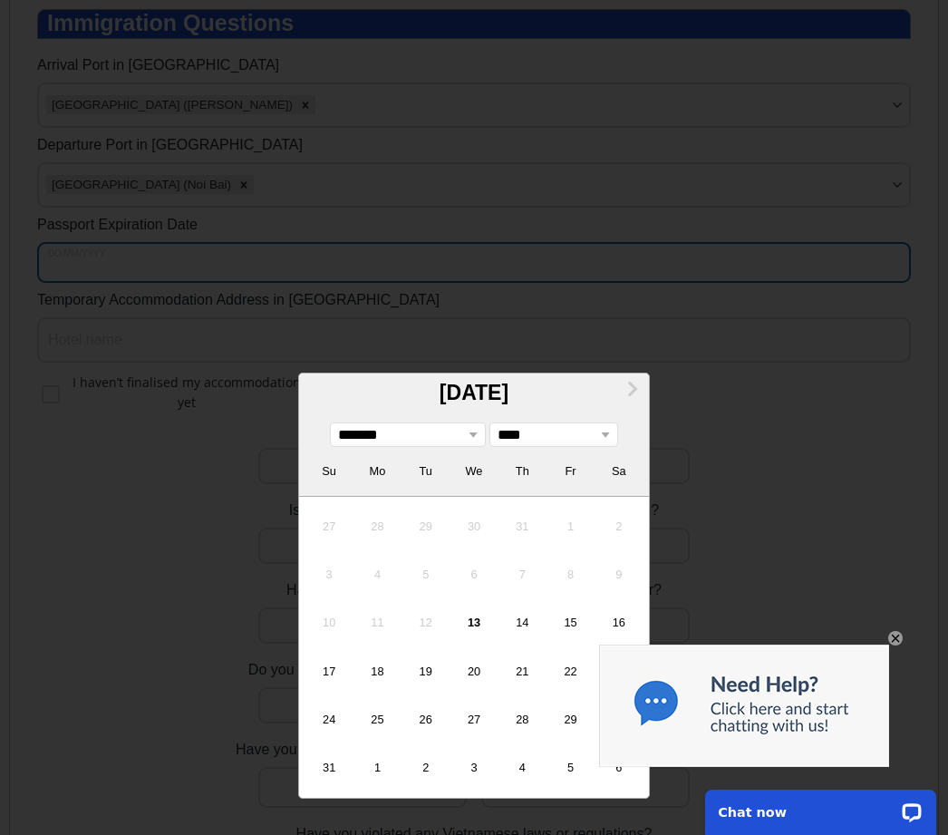
click at [624, 392] on button "Next Month" at bounding box center [632, 389] width 29 height 29
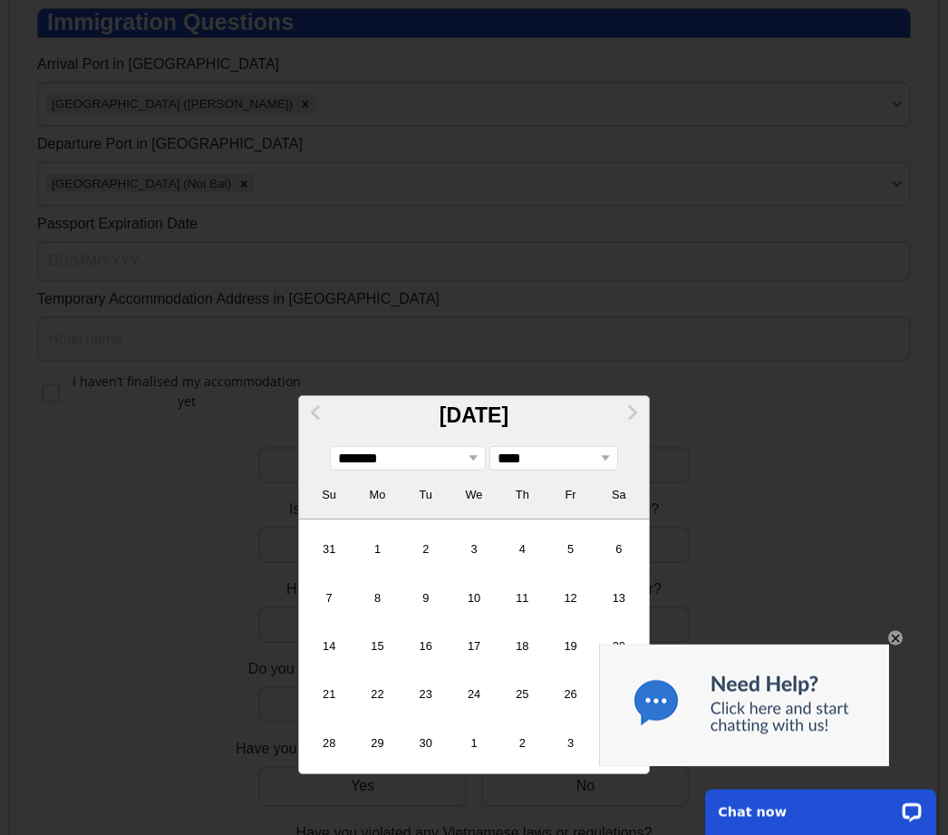
click at [631, 411] on span "Next Month" at bounding box center [631, 412] width 0 height 21
click at [631, 414] on span "Next Month" at bounding box center [631, 412] width 0 height 21
select select "**"
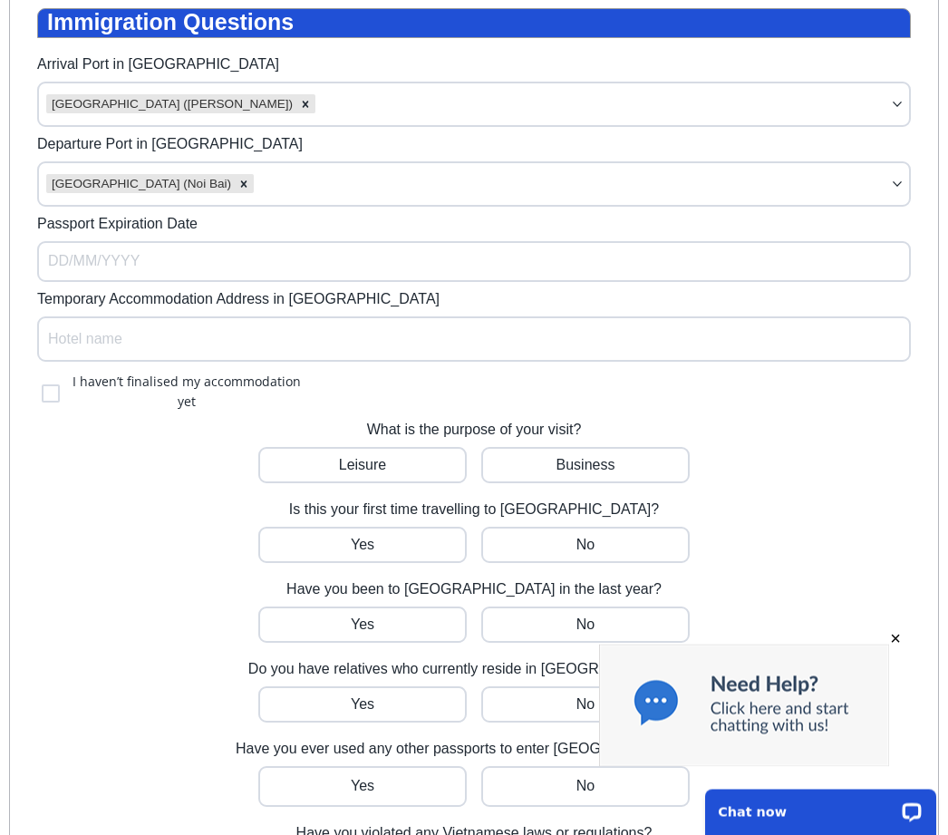
click at [83, 258] on input "Passport Expiration Date" at bounding box center [474, 262] width 874 height 41
select select "*"
click at [189, 263] on input "Passport Expiration Date" at bounding box center [474, 262] width 874 height 41
select select "*"
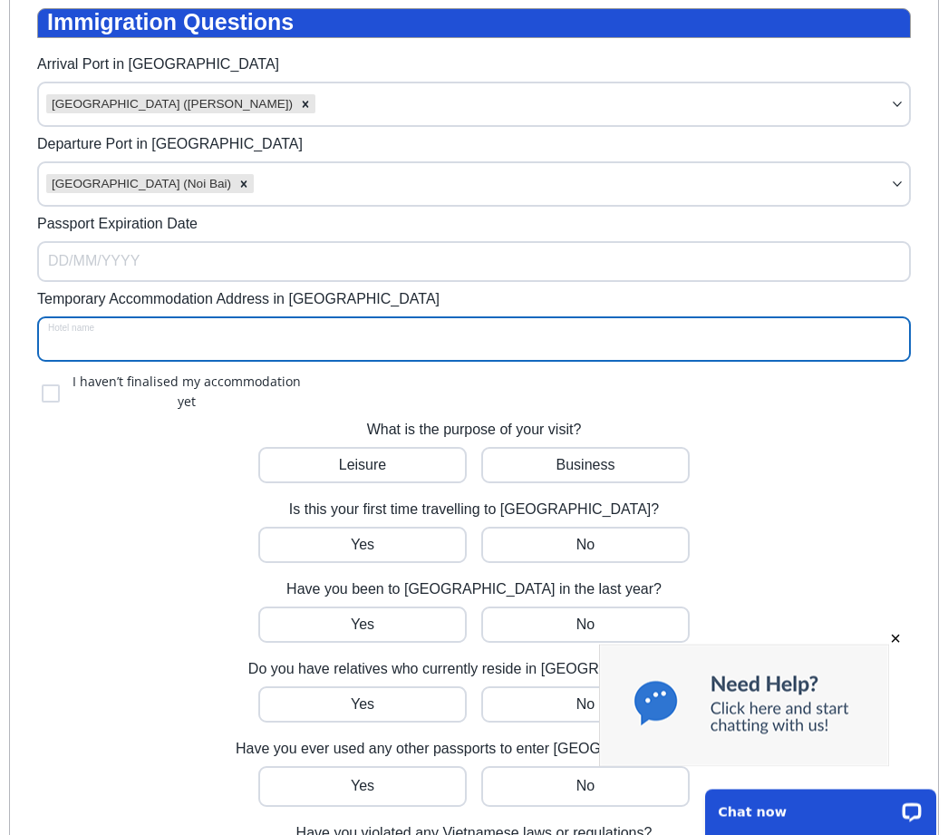
click at [79, 341] on input "Temporary Accommodation Address in [GEOGRAPHIC_DATA]" at bounding box center [474, 339] width 874 height 45
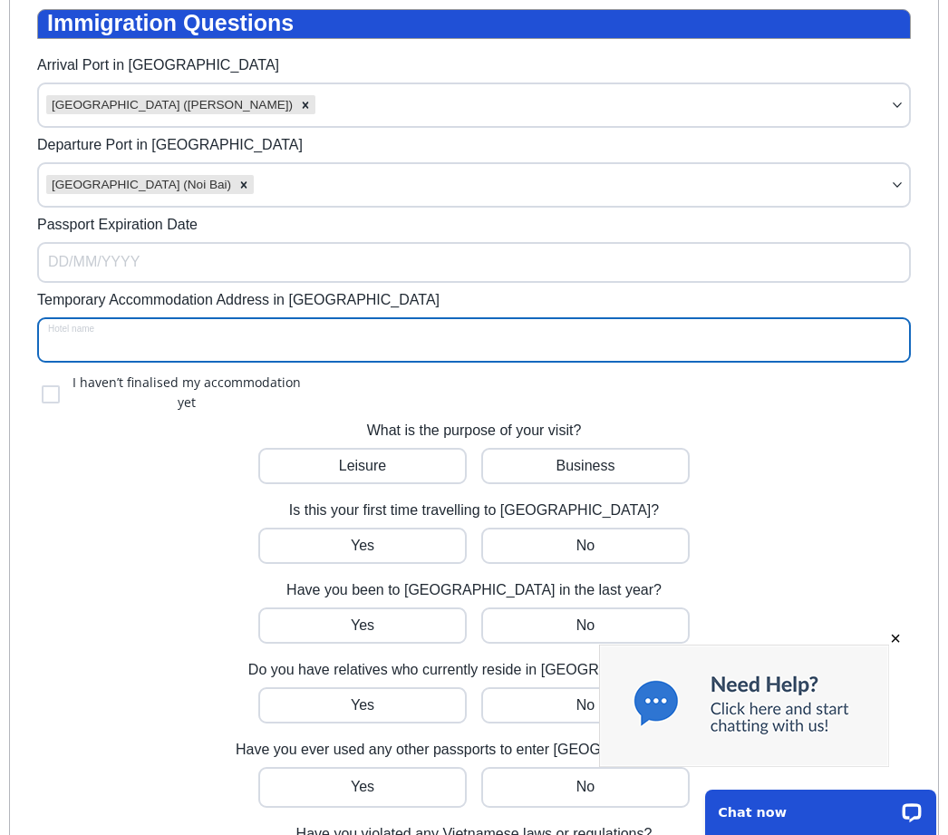
type input "m"
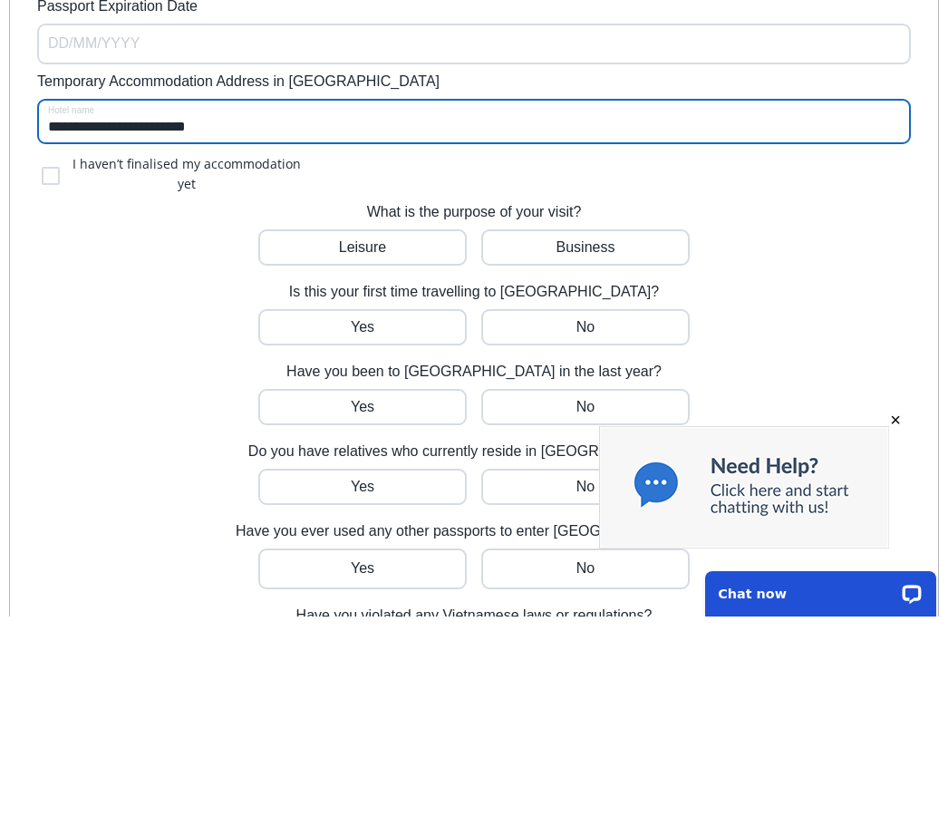
type input "**********"
click at [382, 229] on div at bounding box center [362, 247] width 208 height 36
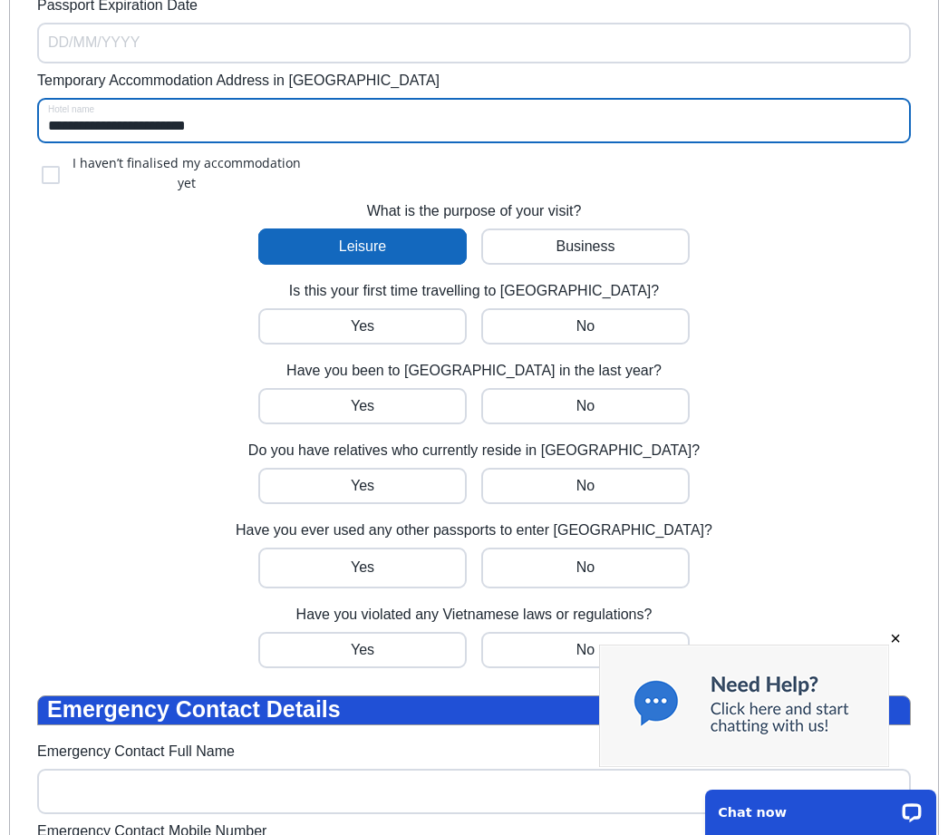
click at [412, 313] on div at bounding box center [362, 326] width 208 height 36
click at [467, 394] on div at bounding box center [362, 406] width 208 height 36
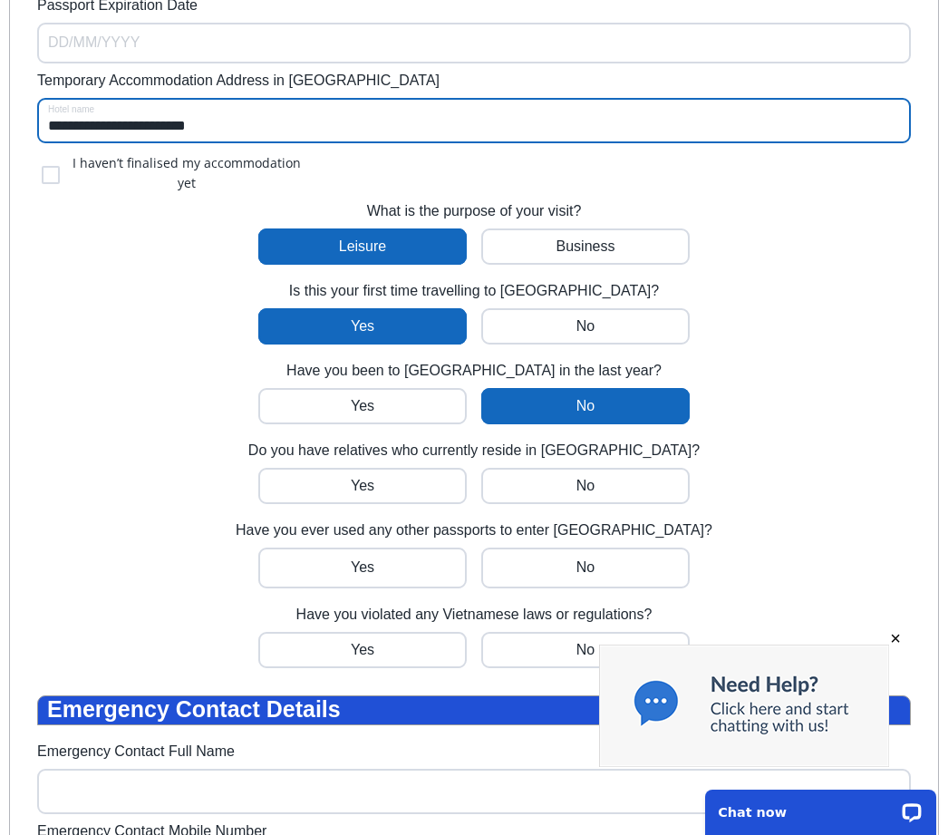
click at [467, 476] on div at bounding box center [362, 486] width 208 height 36
click at [467, 557] on div at bounding box center [362, 567] width 208 height 41
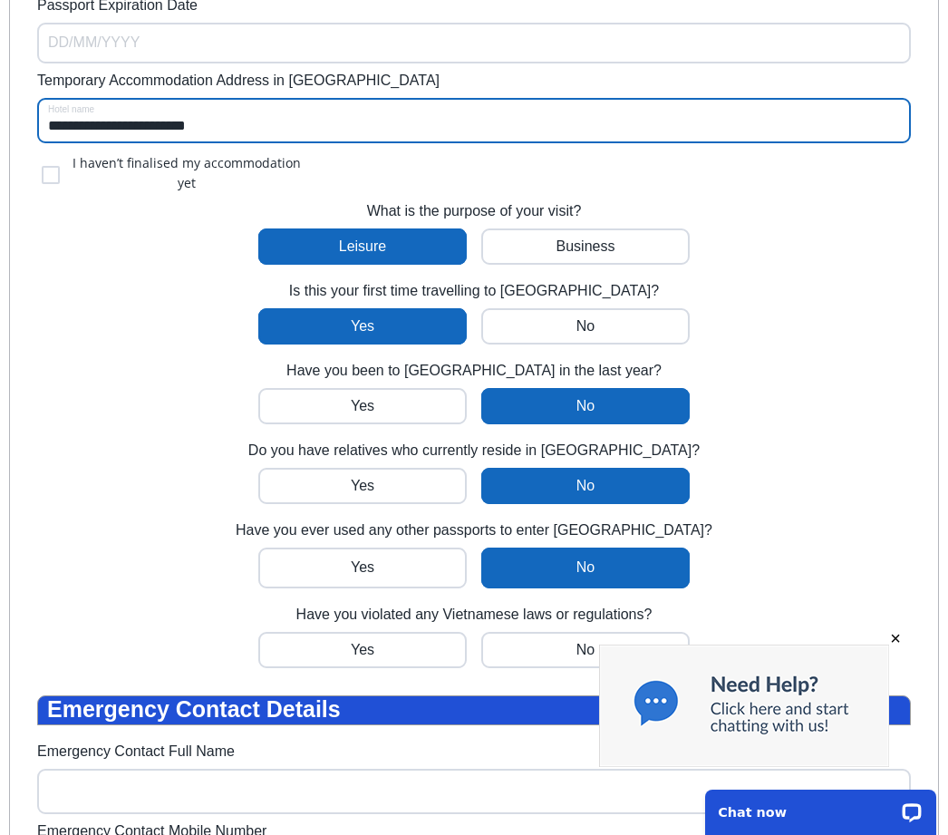
click at [467, 642] on div at bounding box center [362, 650] width 208 height 36
click at [69, 40] on input "Passport Expiration Date" at bounding box center [474, 43] width 874 height 41
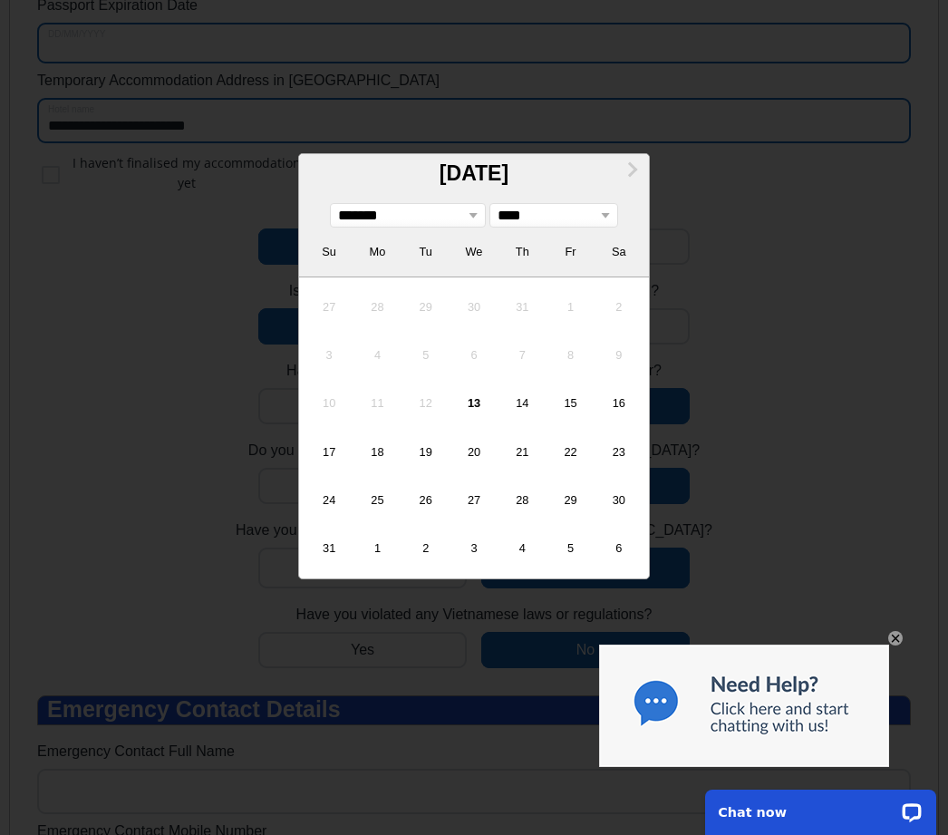
click at [469, 219] on select "******* ******** ***** ***** *** **** **** ****** ********* ******* ******** **…" at bounding box center [408, 216] width 140 height 16
click at [472, 210] on select "******* ******** ***** ***** *** **** **** ****** ********* ******* ******** **…" at bounding box center [408, 216] width 140 height 16
select select "*"
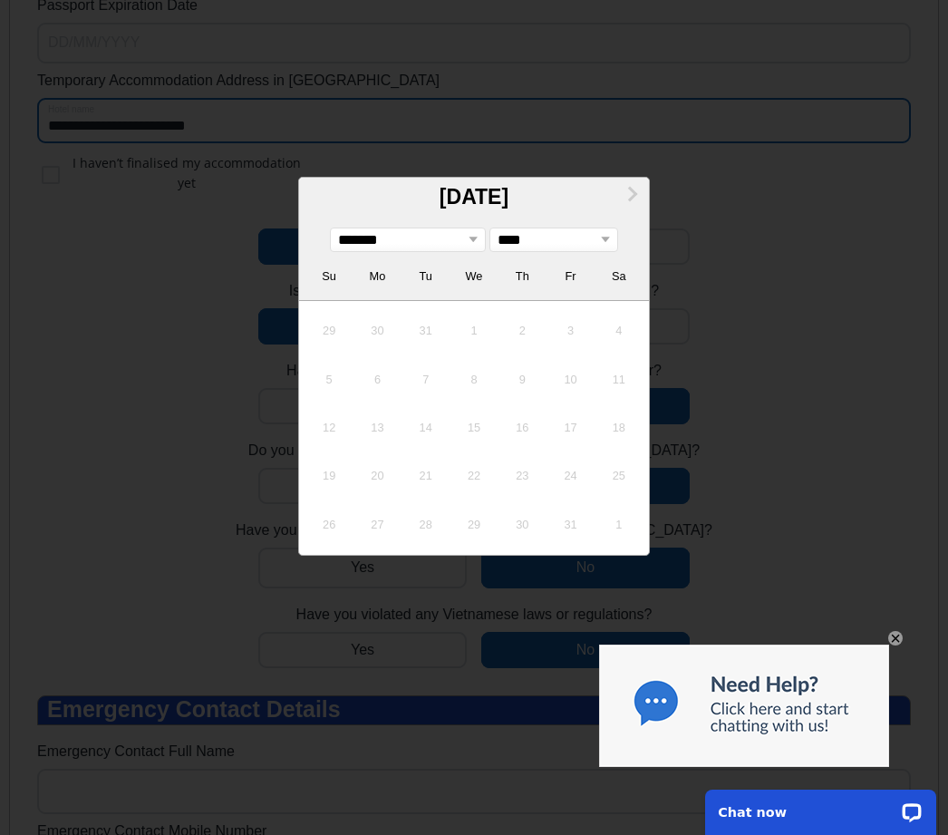
click at [601, 237] on select "**** **** **** **** **** **** **** **** **** **** **** **** **** **** **** ****…" at bounding box center [554, 240] width 112 height 16
select select "****"
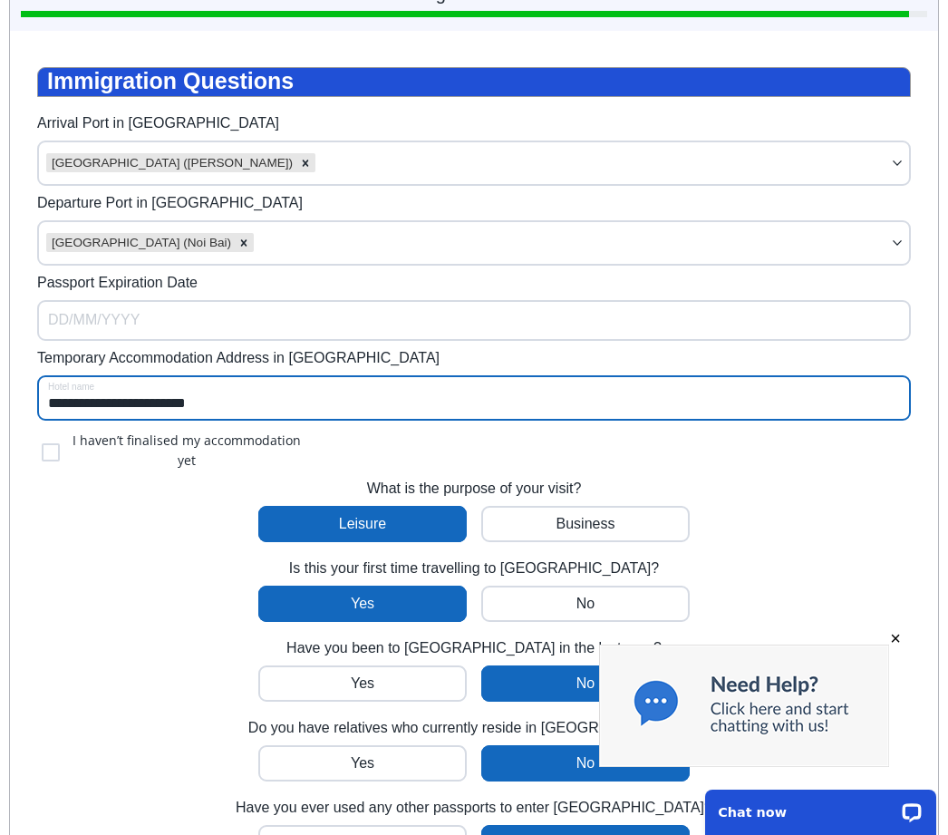
scroll to position [258, 0]
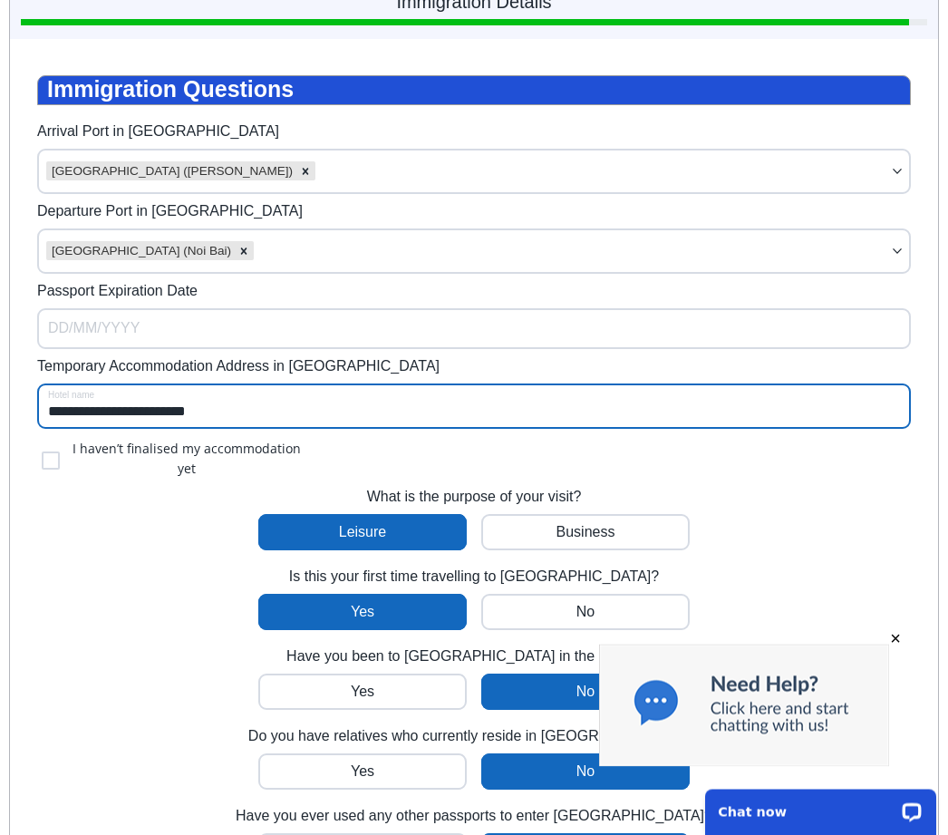
click at [164, 346] on input "Passport Expiration Date" at bounding box center [474, 329] width 874 height 41
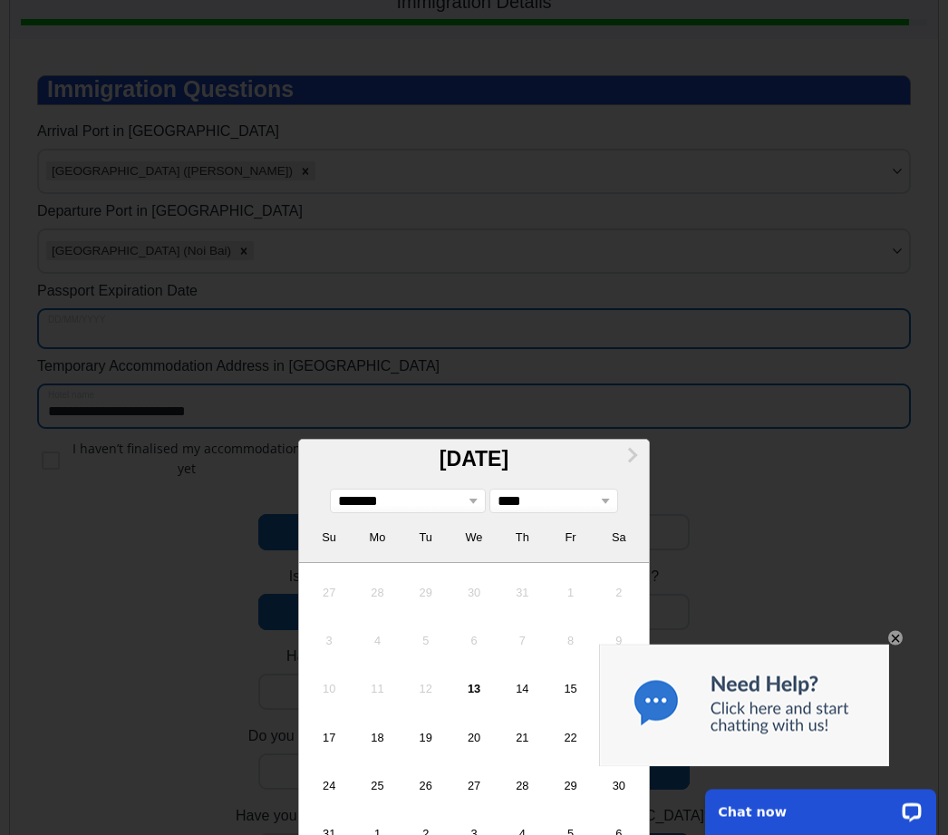
click at [475, 507] on select "******* ******** ***** ***** *** **** **** ****** ********* ******* ******** **…" at bounding box center [408, 502] width 140 height 16
click at [459, 505] on select "******* ******** ***** ***** *** **** **** ****** ********* ******* ******** **…" at bounding box center [408, 502] width 140 height 16
select select "*"
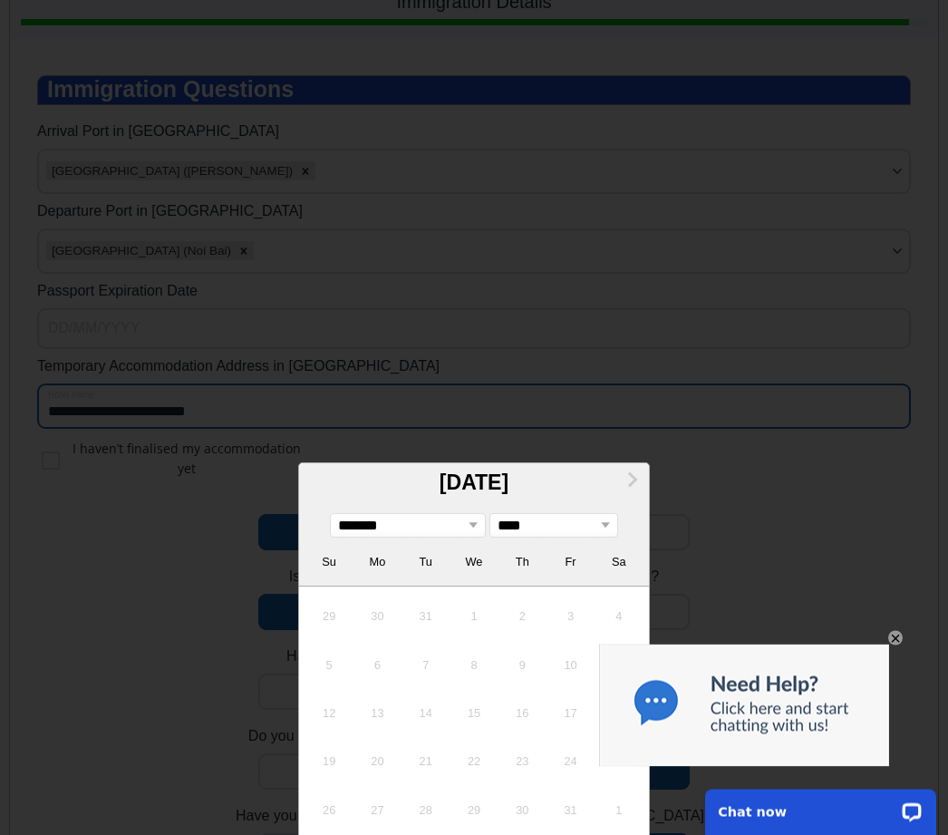
click at [602, 534] on select "**** **** **** **** **** **** **** **** **** **** **** **** **** **** **** ****…" at bounding box center [554, 526] width 112 height 16
select select "****"
click at [374, 725] on div "14" at bounding box center [377, 714] width 44 height 44
type input "**********"
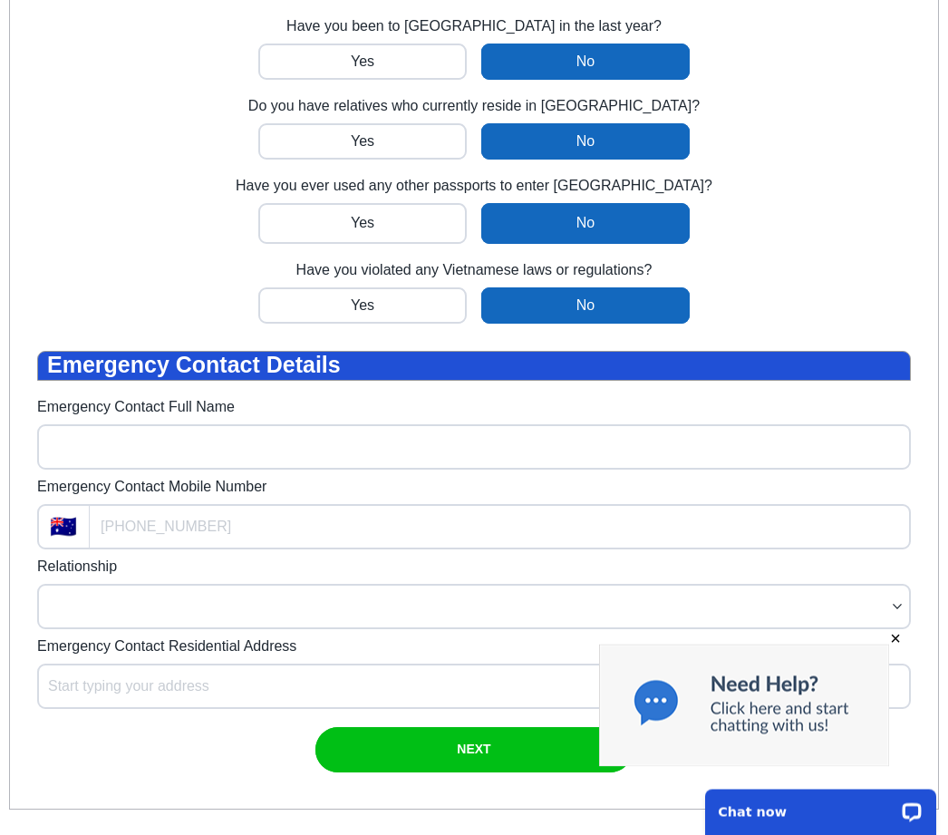
scroll to position [890, 0]
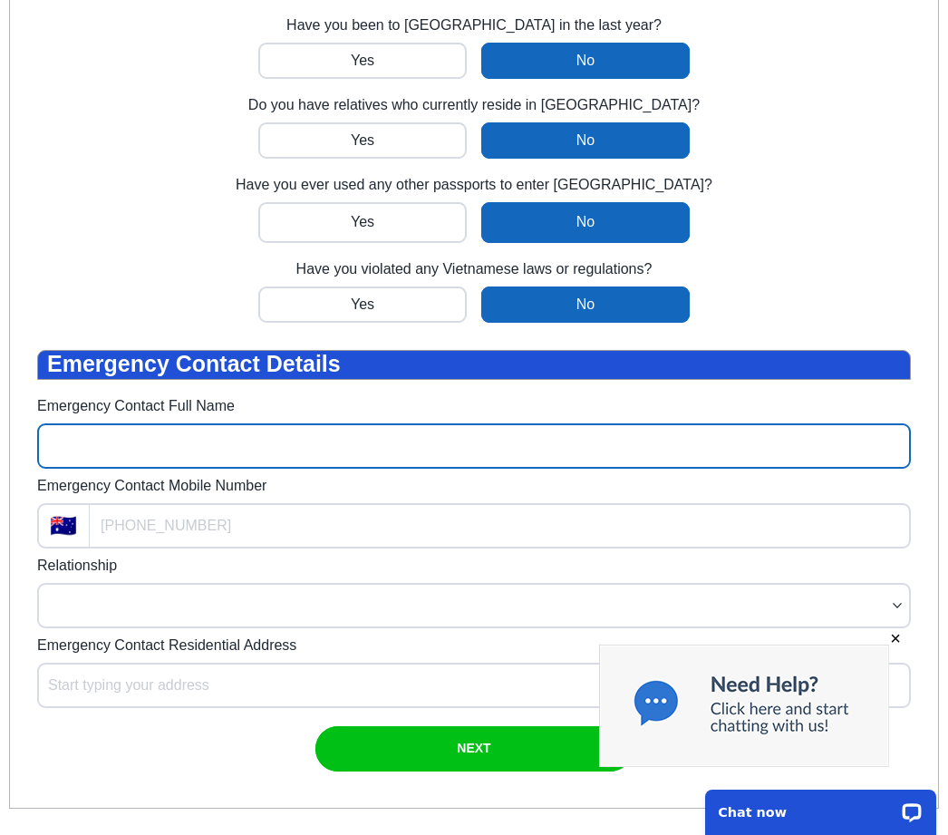
click at [57, 455] on input "Emergency Contact Full Name" at bounding box center [474, 445] width 874 height 45
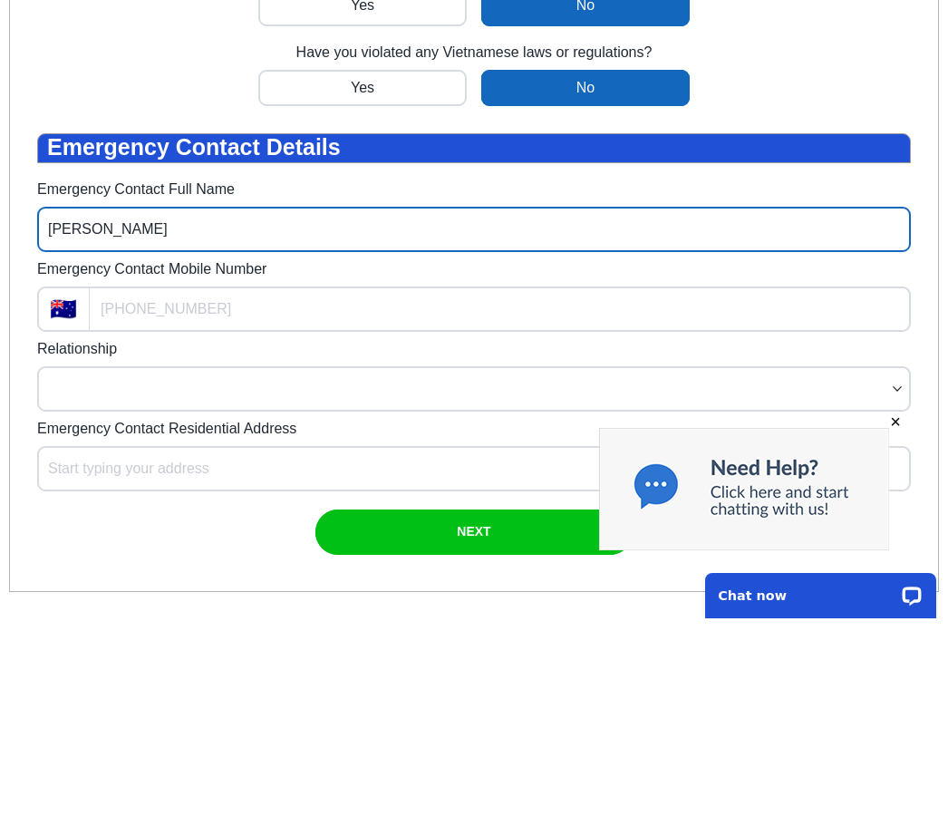
type input "[PERSON_NAME]"
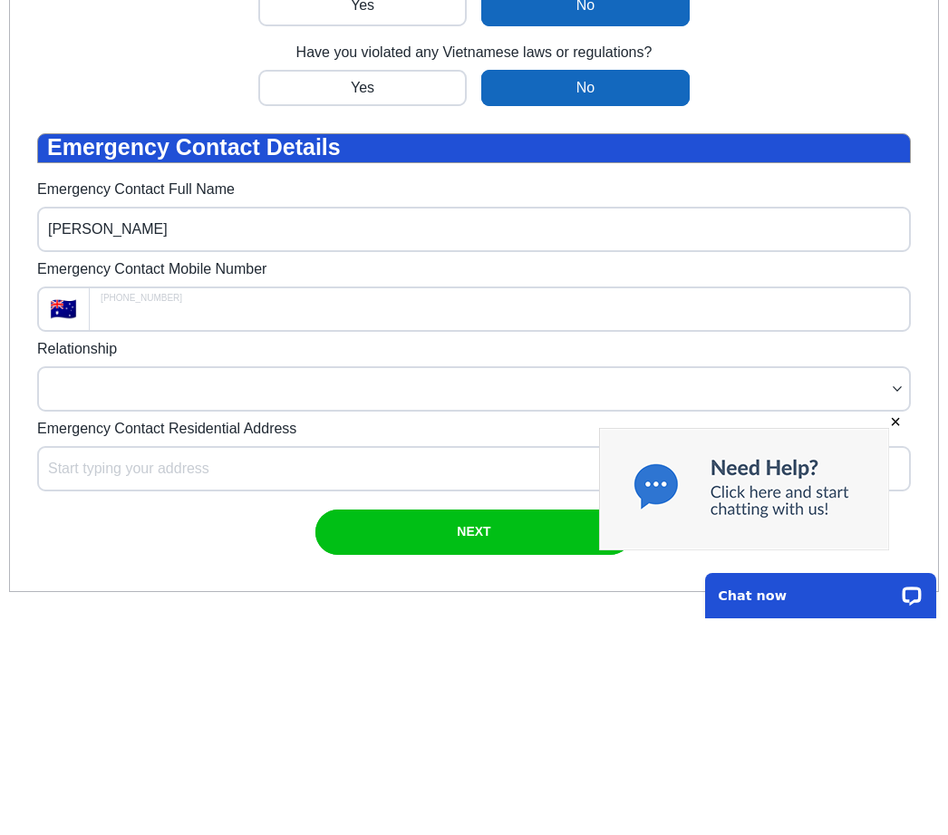
click at [123, 305] on input "Emergency Contact Mobile Number" at bounding box center [500, 308] width 821 height 45
type input "+61"
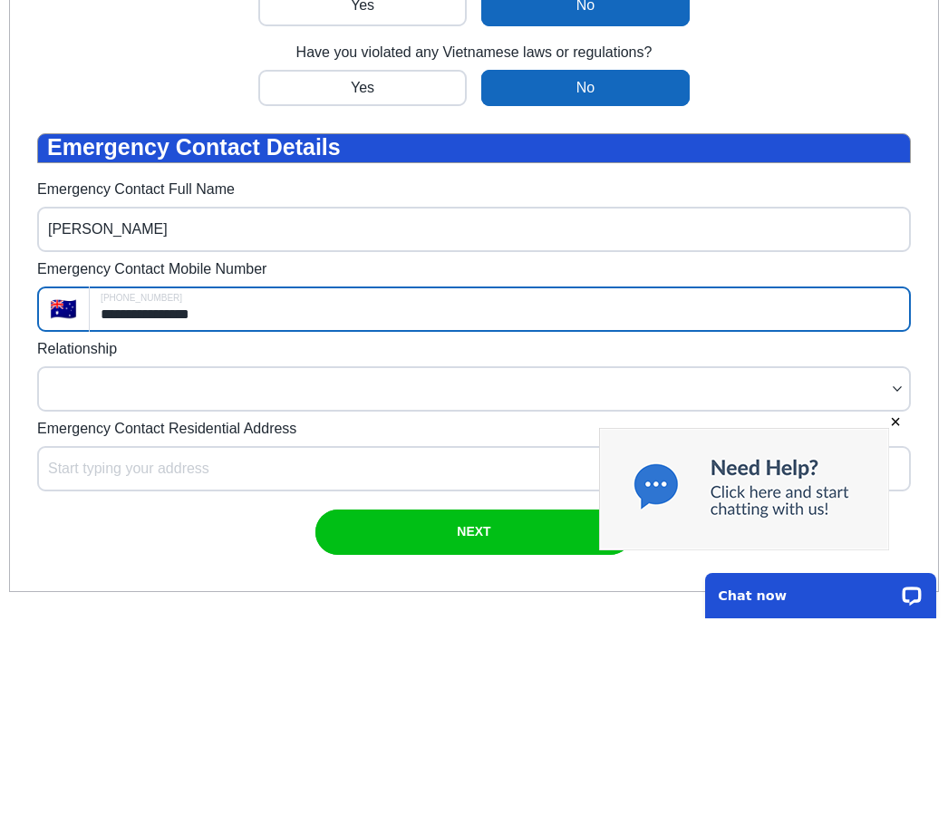
type input "**********"
click at [85, 395] on select "Partner/spouse Sibling Parent Guardian Child Friend Relative Co-worker Neighbou…" at bounding box center [474, 388] width 874 height 45
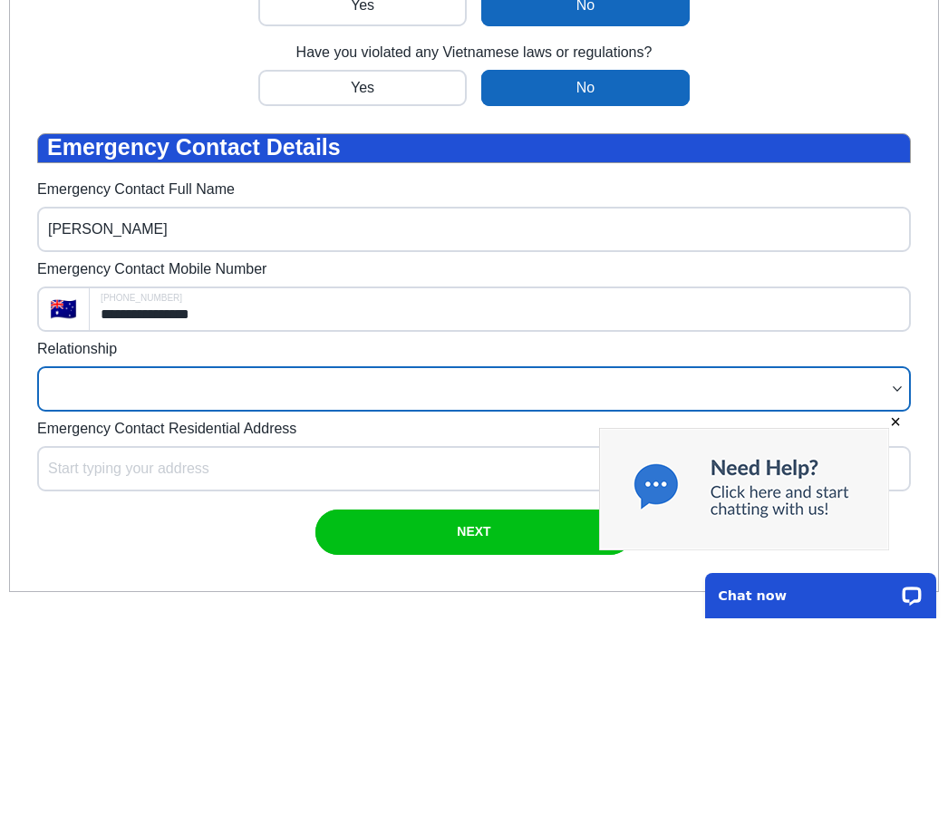
scroll to position [1107, 0]
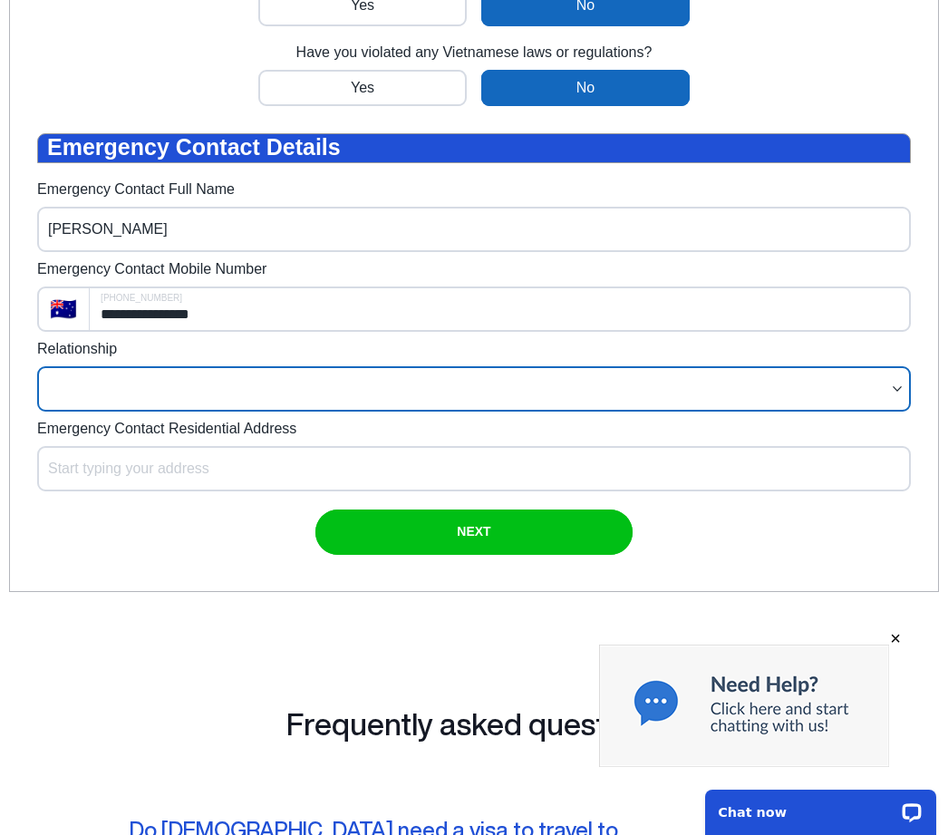
select select "Other"
select select "*****"
click at [68, 471] on input "Emergency Contact Residential Address" at bounding box center [474, 468] width 874 height 45
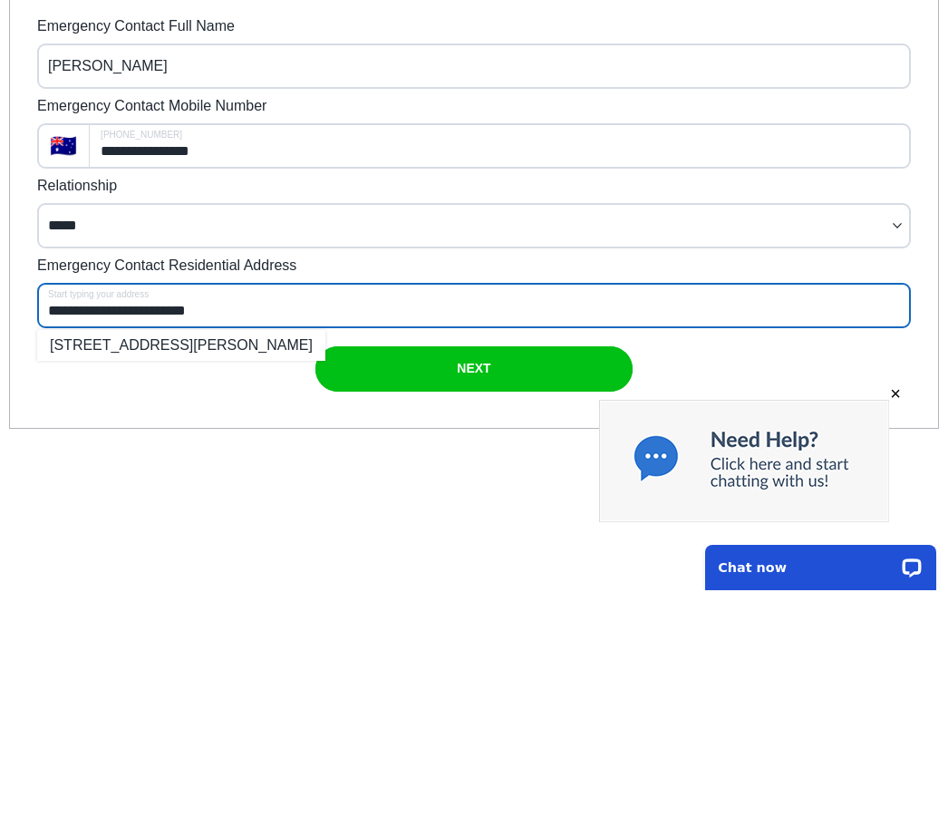
click at [325, 356] on li "[STREET_ADDRESS][PERSON_NAME]" at bounding box center [181, 345] width 288 height 31
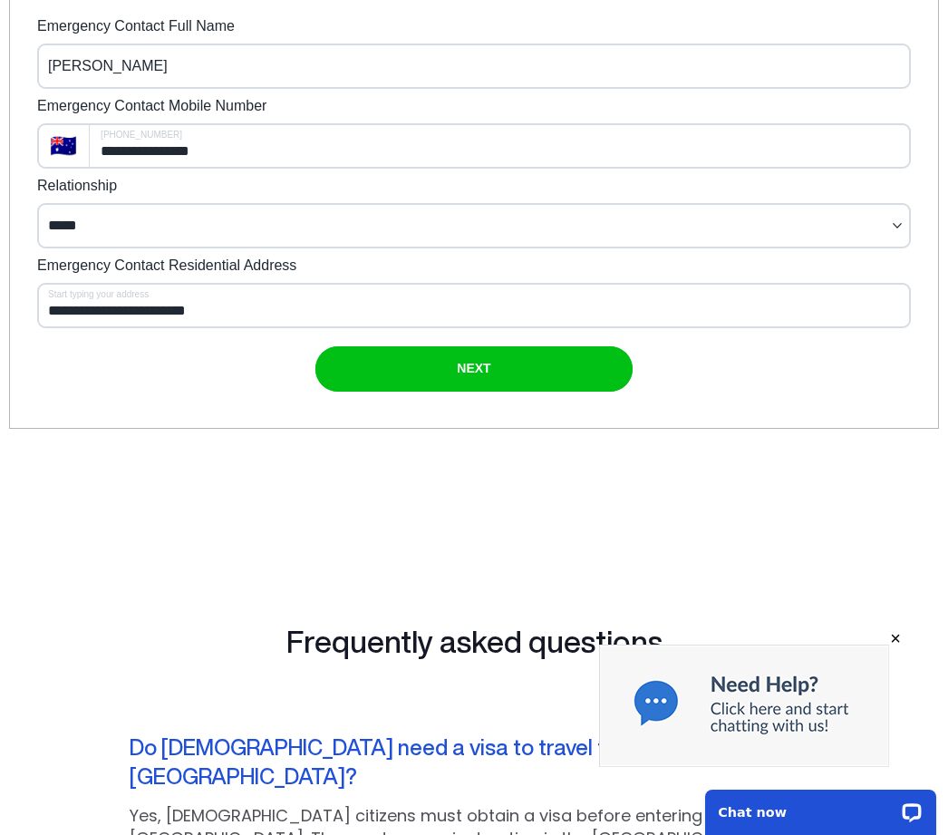
type input "**********"
click at [512, 378] on div "submit" at bounding box center [473, 368] width 317 height 45
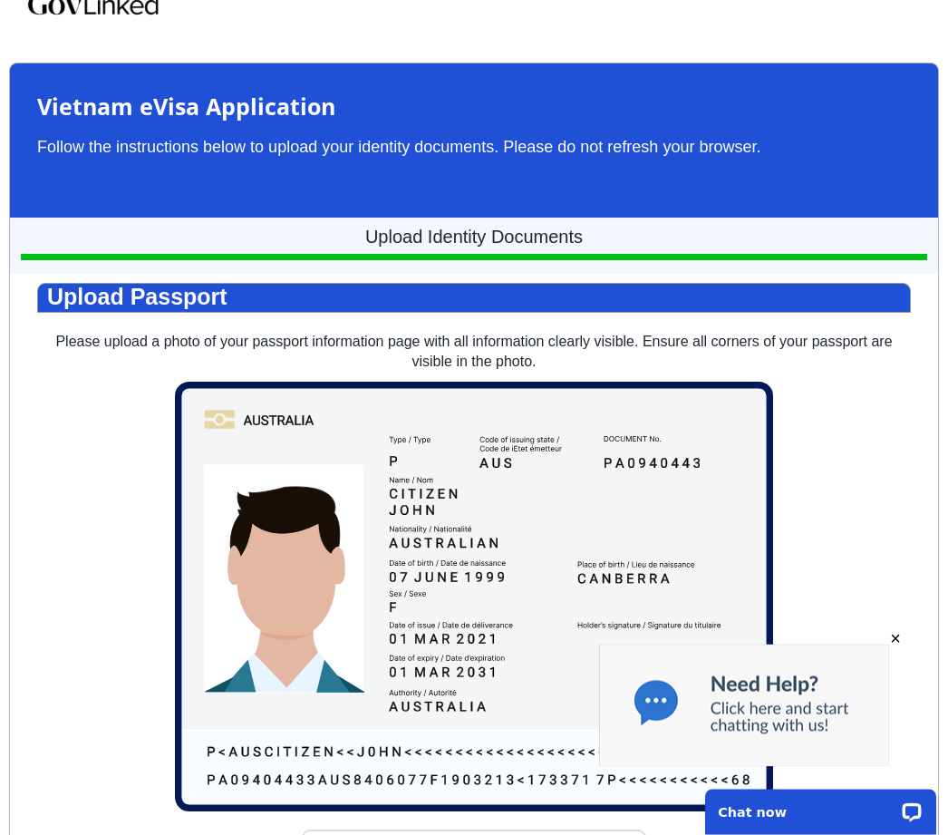
scroll to position [22, 0]
type input "C:\fakepath\image.jpg"
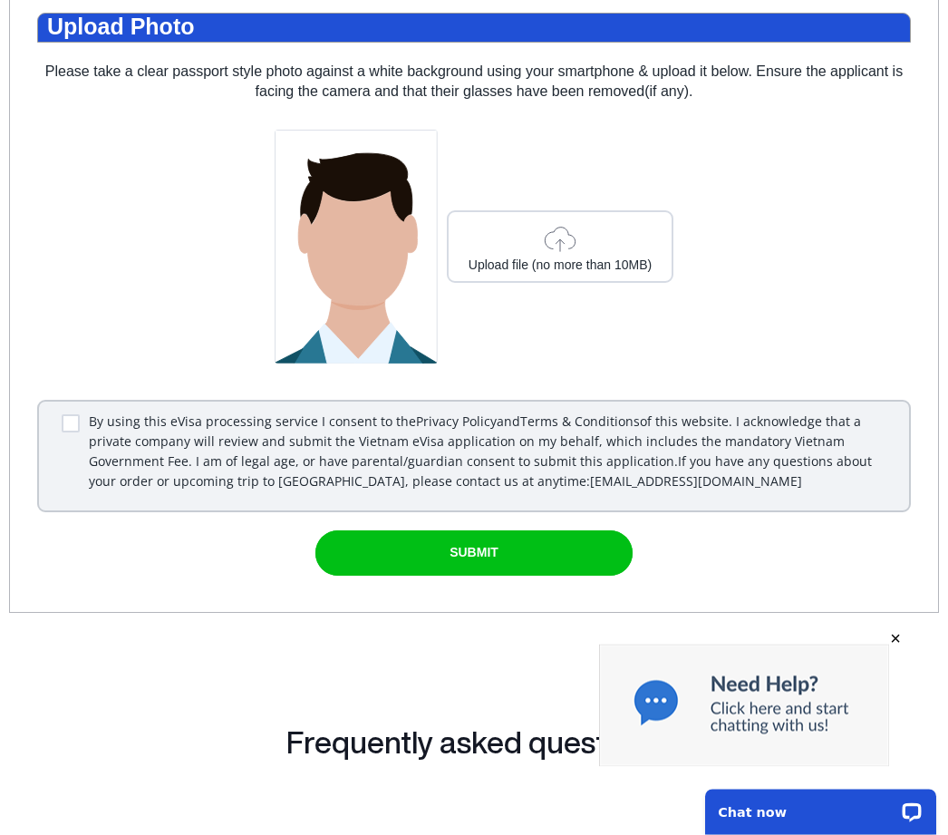
scroll to position [931, 0]
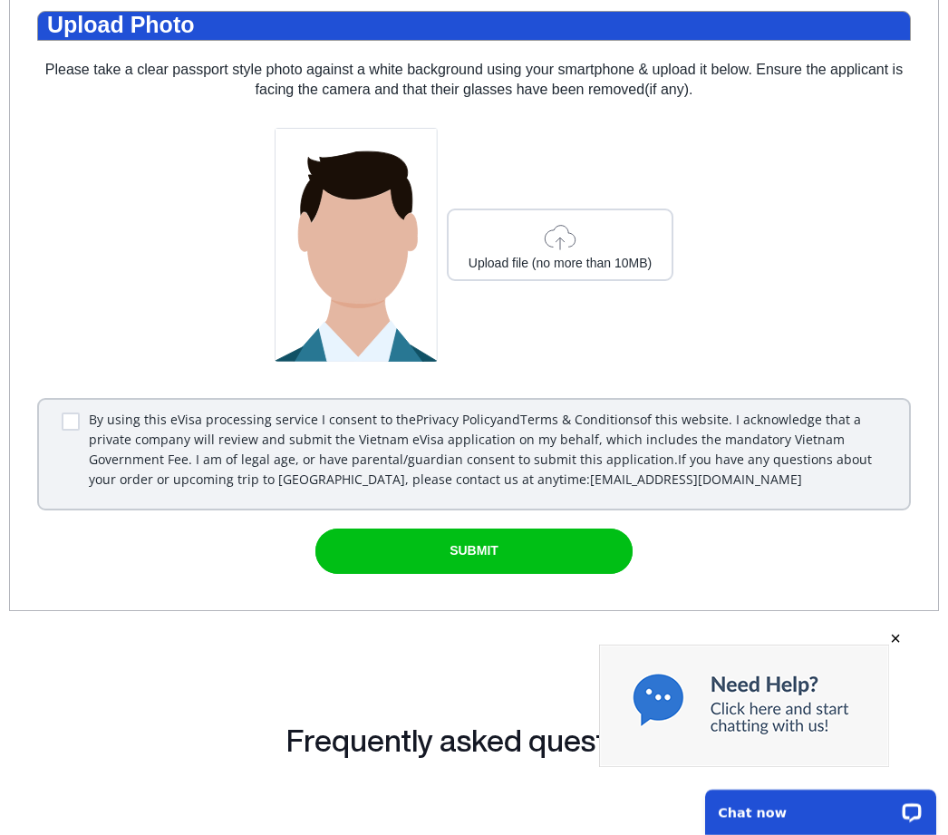
click at [563, 234] on icon at bounding box center [560, 237] width 44 height 36
click at [68, 428] on input "checkbox" at bounding box center [71, 421] width 18 height 18
checkbox input "true"
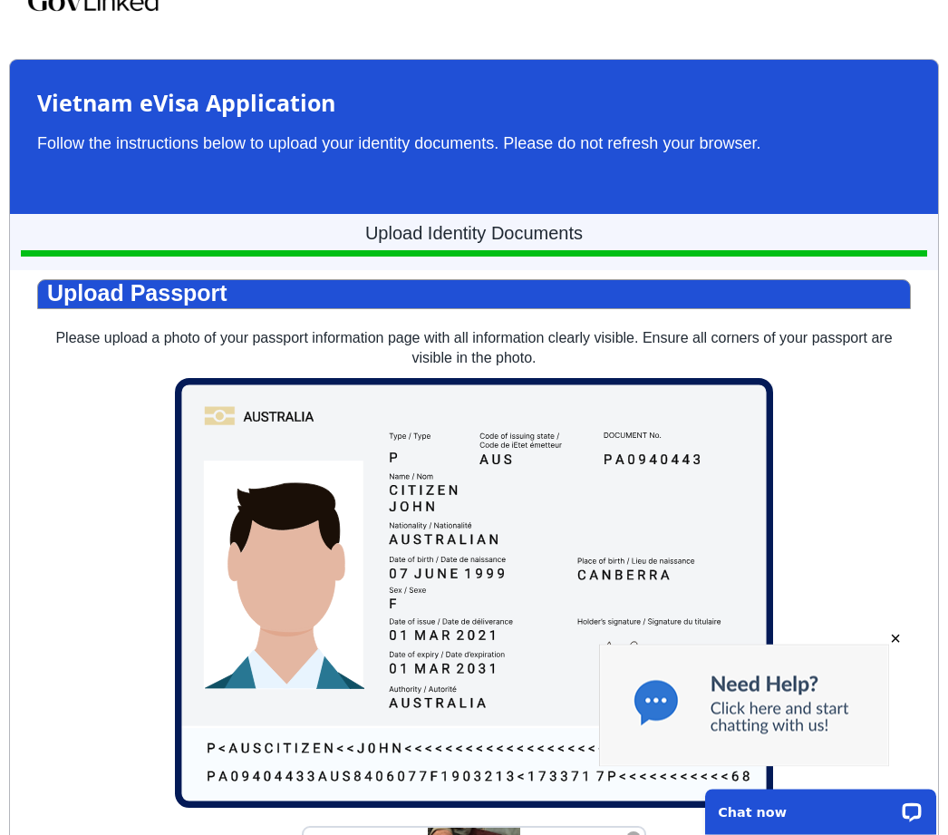
scroll to position [0, 0]
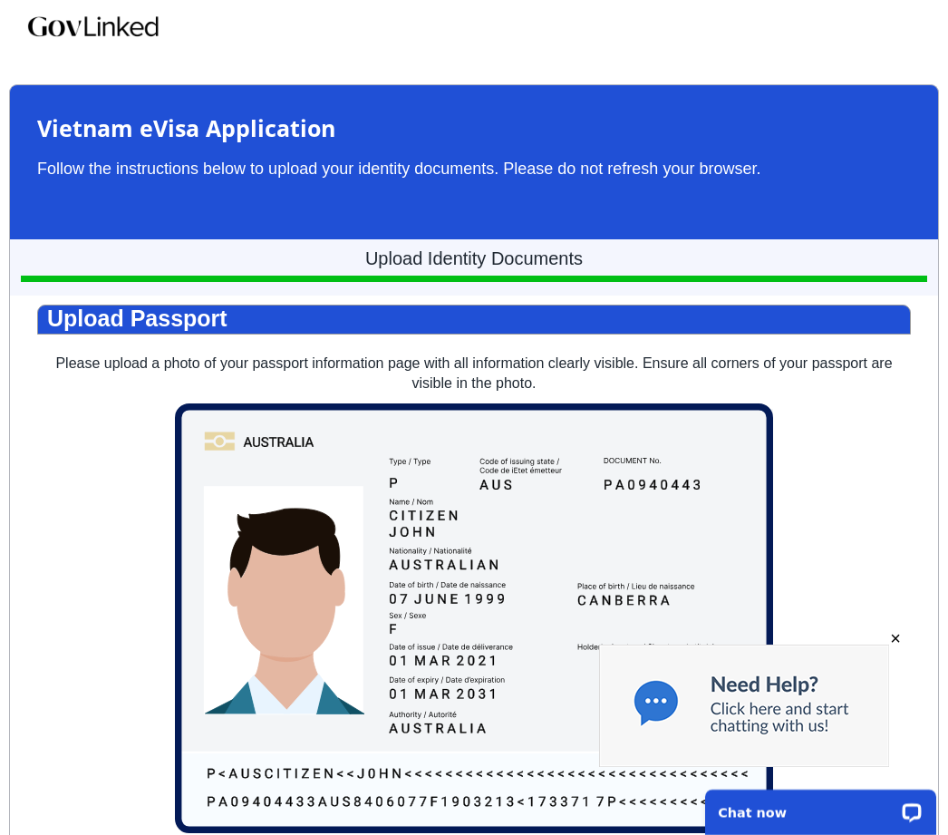
select select "Other"
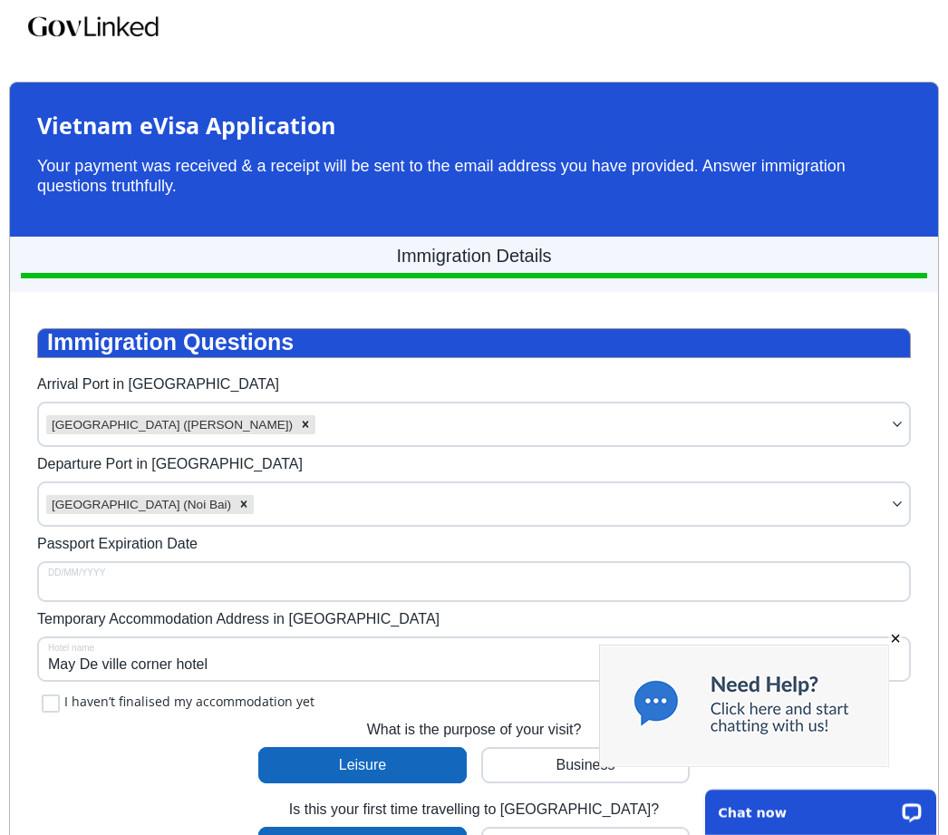
type input "[DATE]"
type input "[PHONE_NUMBER]"
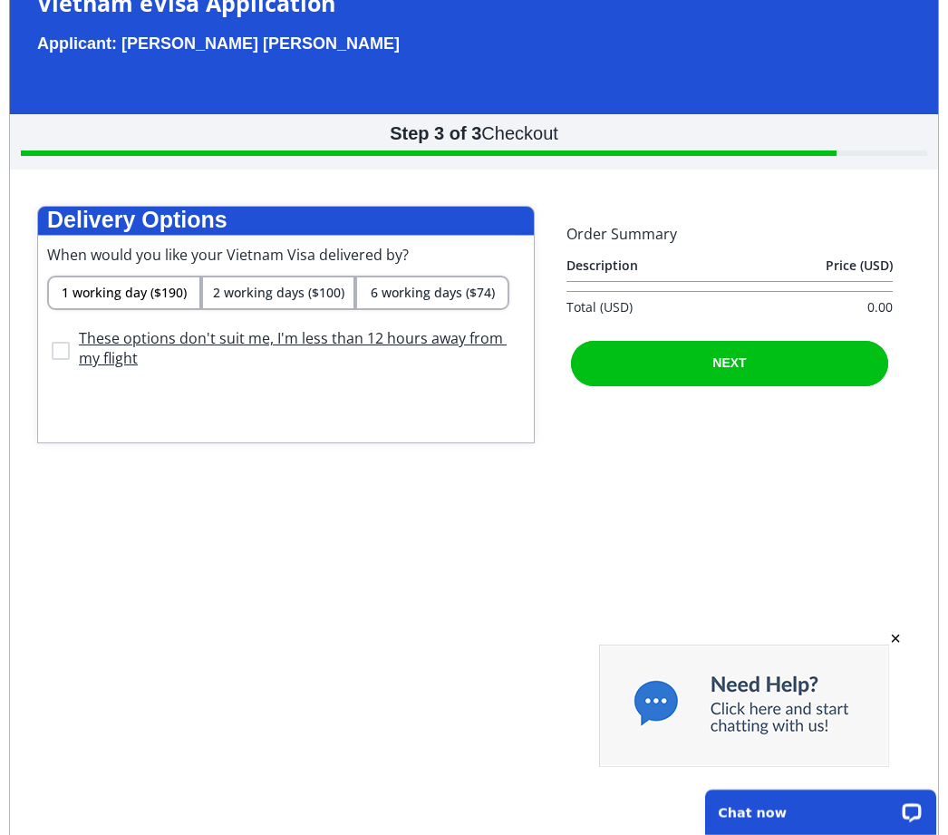
scroll to position [117, 0]
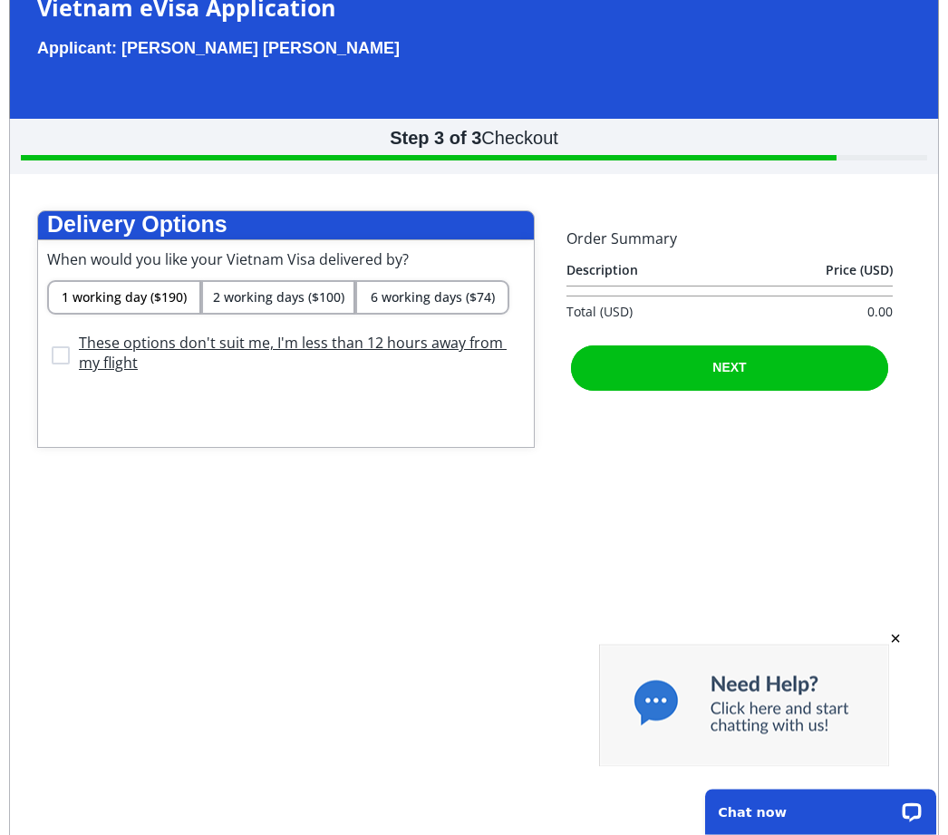
click at [856, 392] on div "submit" at bounding box center [729, 368] width 317 height 45
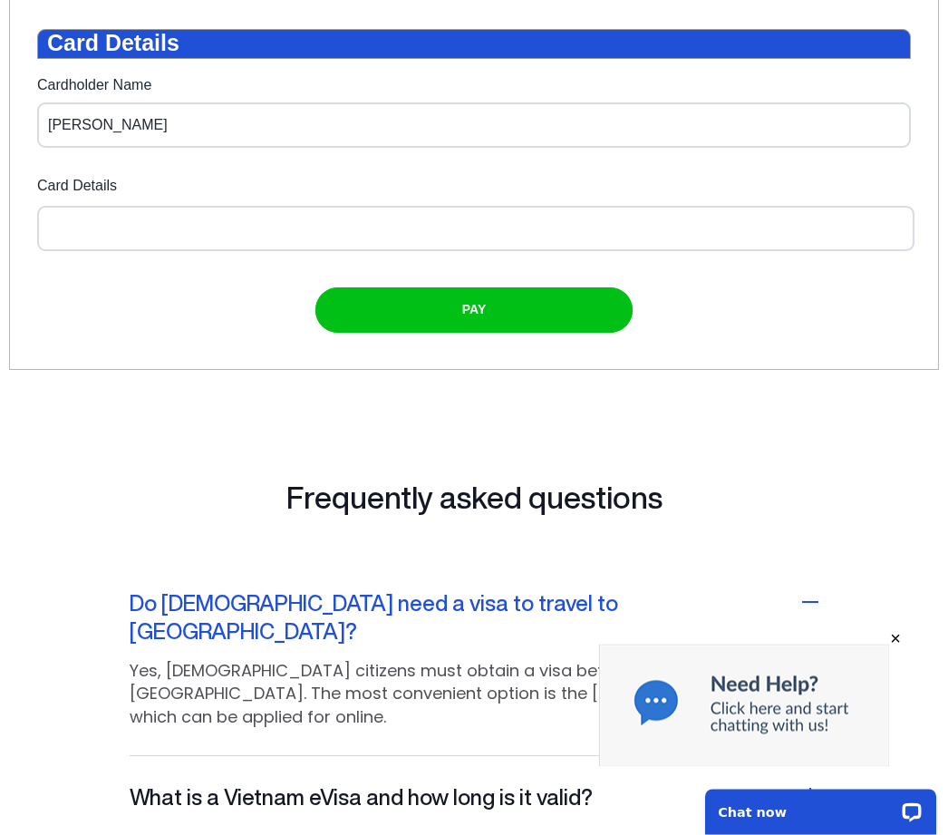
scroll to position [264, 0]
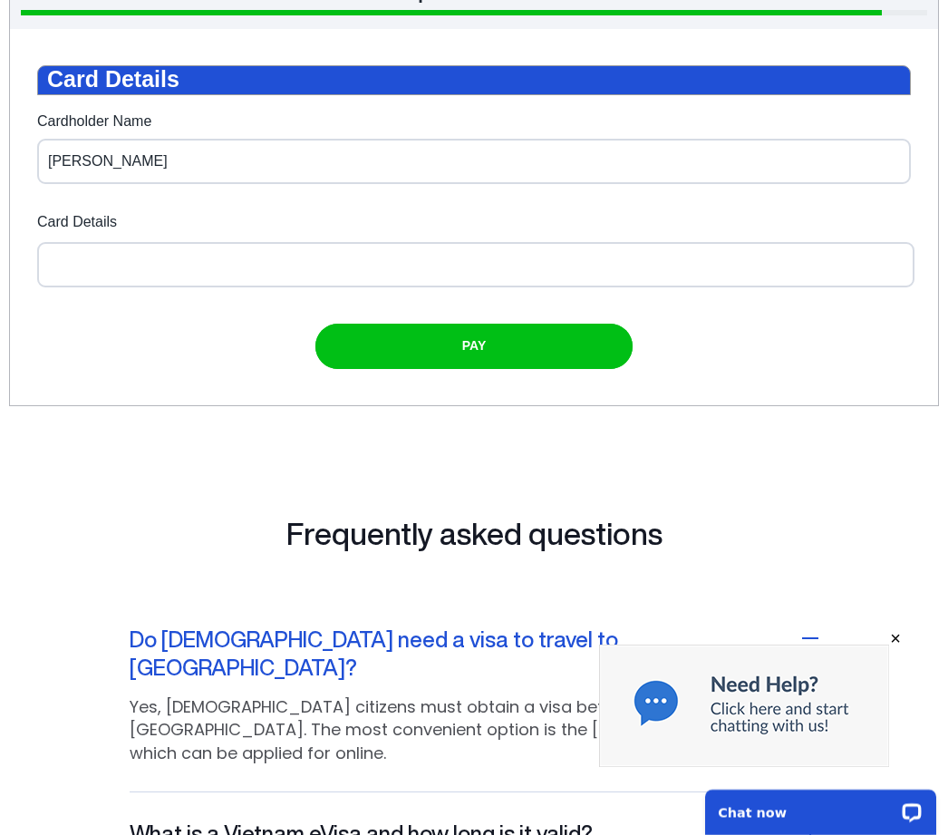
click at [501, 369] on div "submit" at bounding box center [473, 346] width 317 height 45
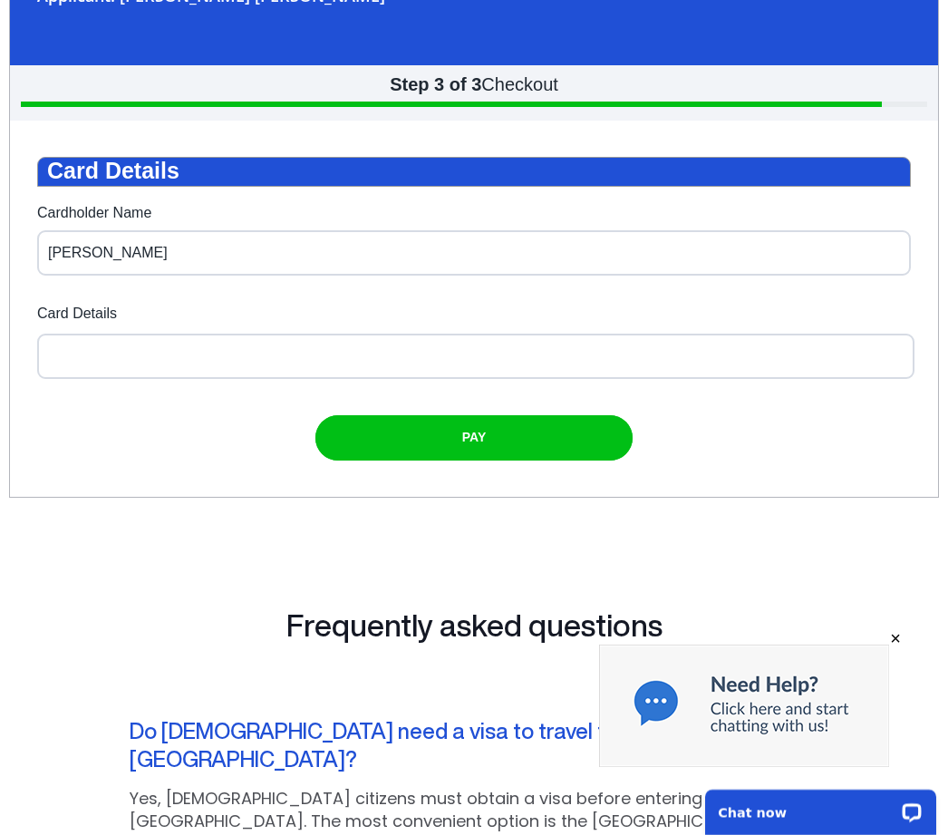
scroll to position [0, 0]
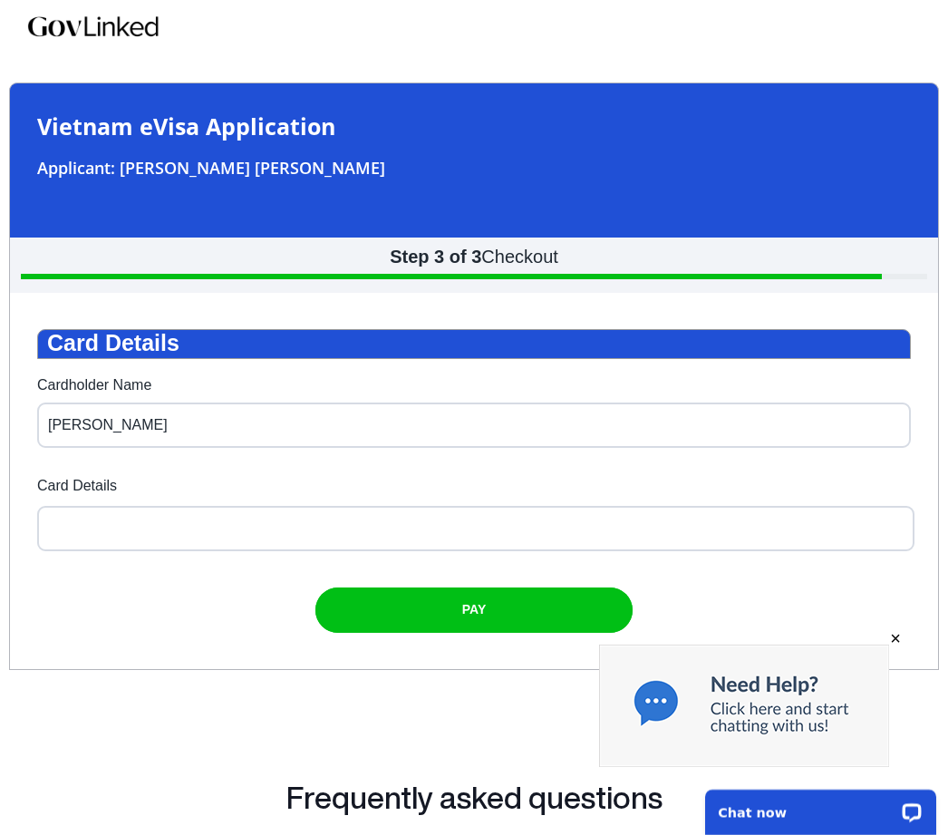
click at [936, 591] on div "Card Details Cardholder Name [PERSON_NAME] Card Details PAY" at bounding box center [474, 481] width 930 height 377
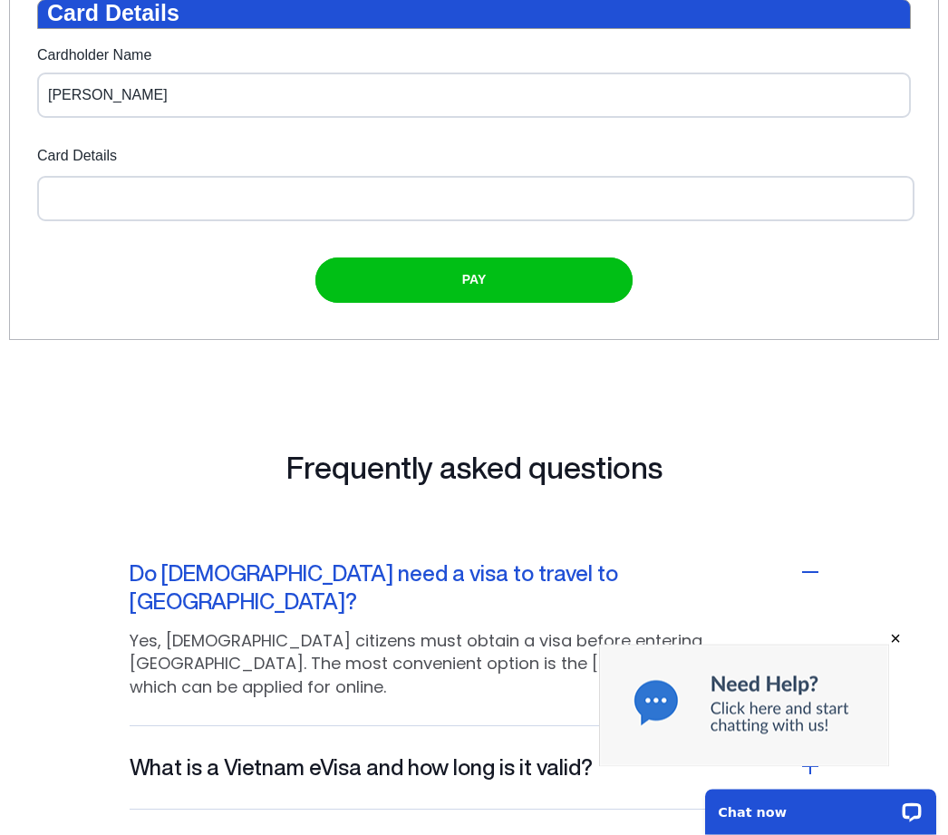
scroll to position [333, 0]
